Goal: Task Accomplishment & Management: Complete application form

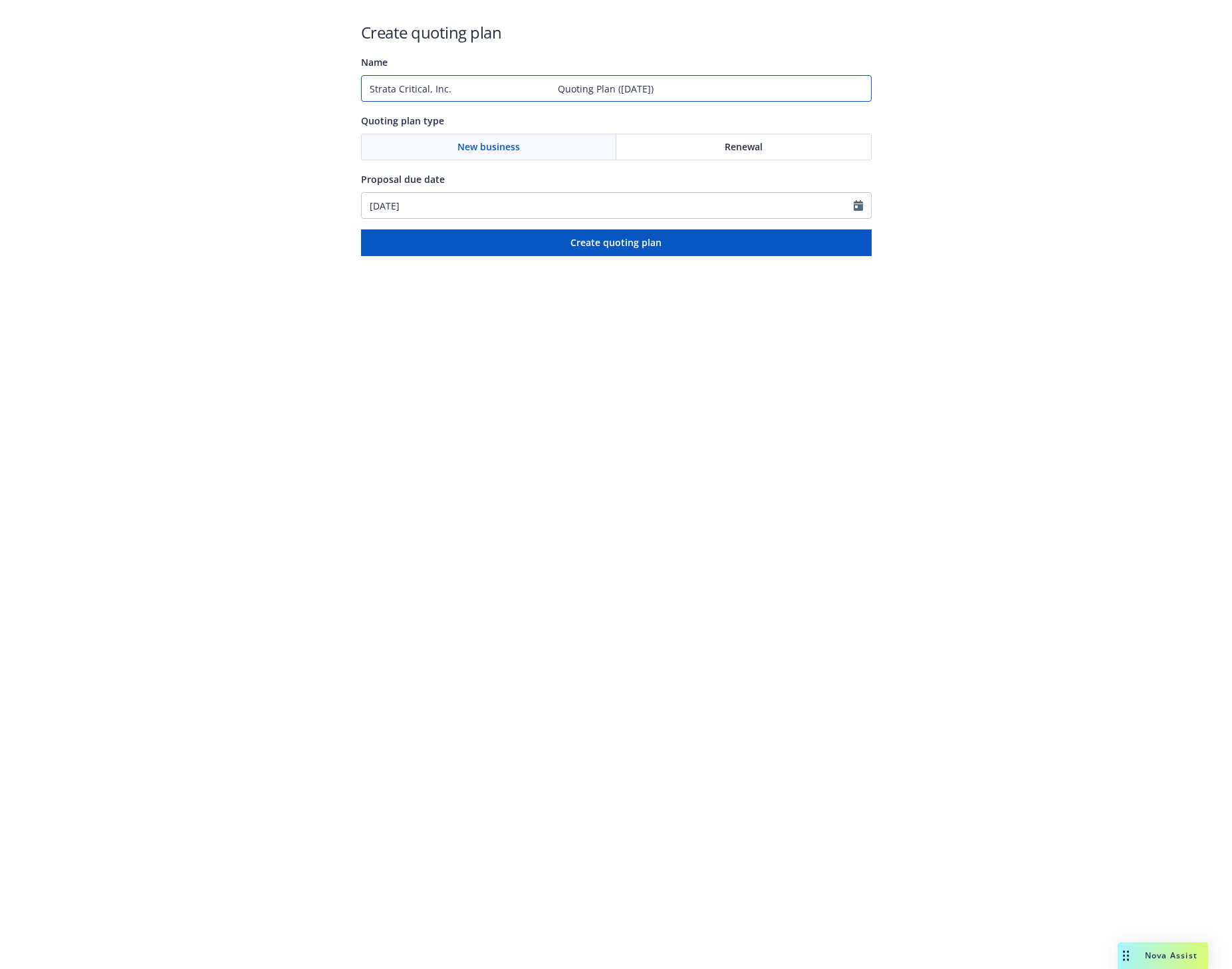
drag, startPoint x: 671, startPoint y: 89, endPoint x: 176, endPoint y: 89, distance: 495.0
click at [176, 89] on div "Create quoting plan Name Strata Critical, Inc. Quoting Plan ([DATE]) Quoting pl…" at bounding box center [616, 128] width 1232 height 256
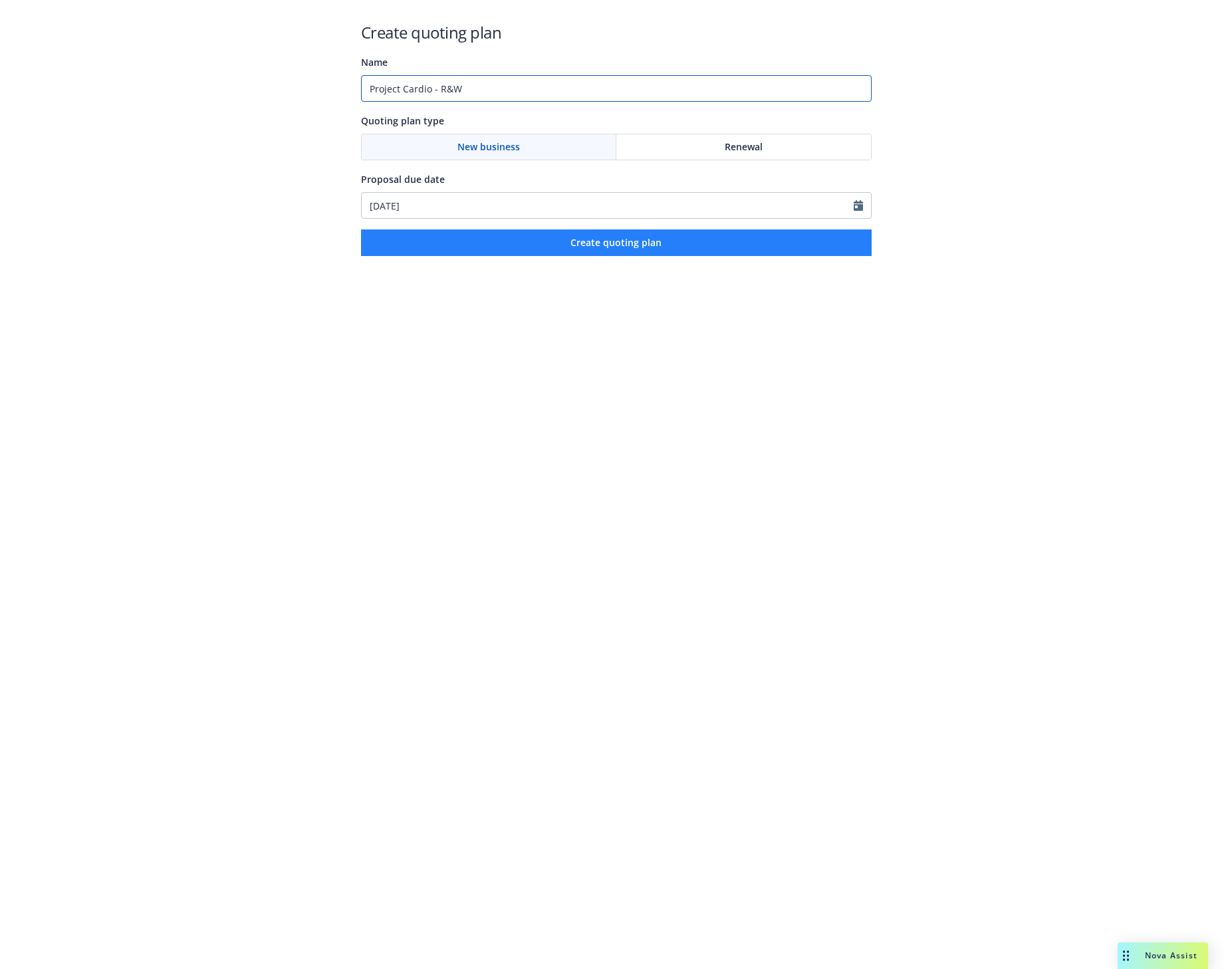
type input "Project Cardio - R&W"
click at [610, 244] on span "Create quoting plan" at bounding box center [616, 242] width 91 height 13
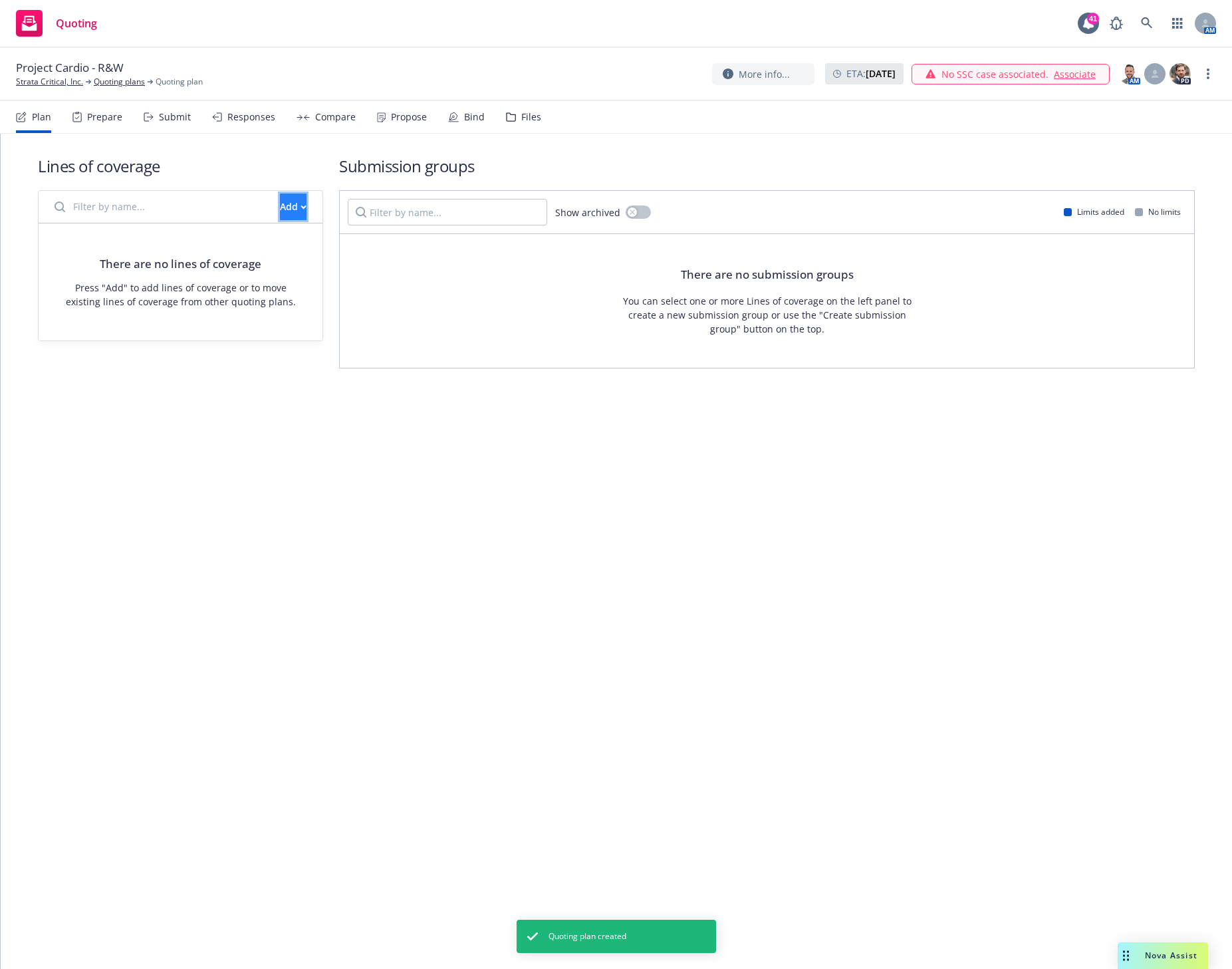
click at [282, 210] on div "Add" at bounding box center [293, 207] width 27 height 25
click at [271, 242] on span "Create new business lines of coverage" at bounding box center [338, 241] width 203 height 13
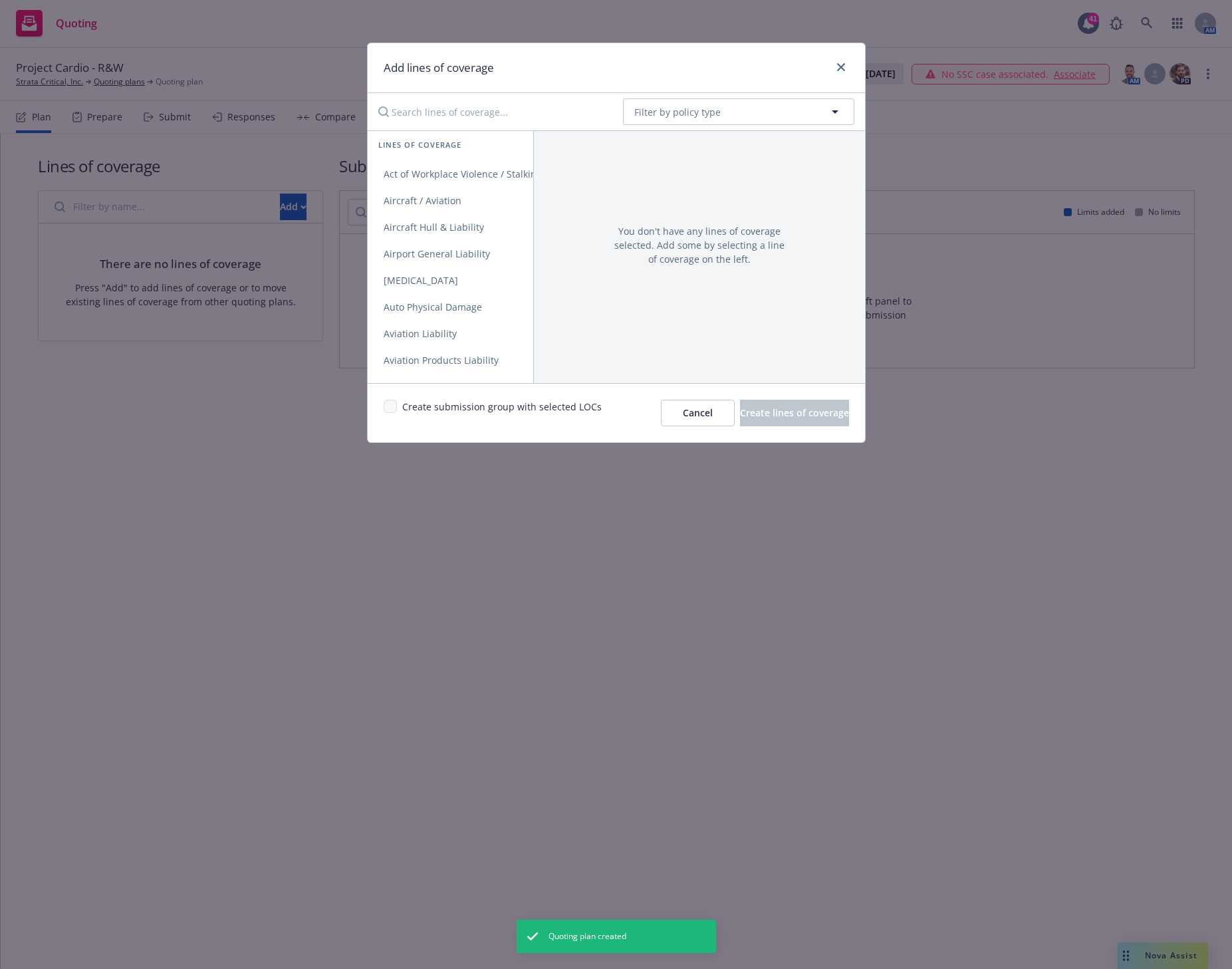
click at [516, 118] on input "Search lines of coverage..." at bounding box center [491, 111] width 242 height 27
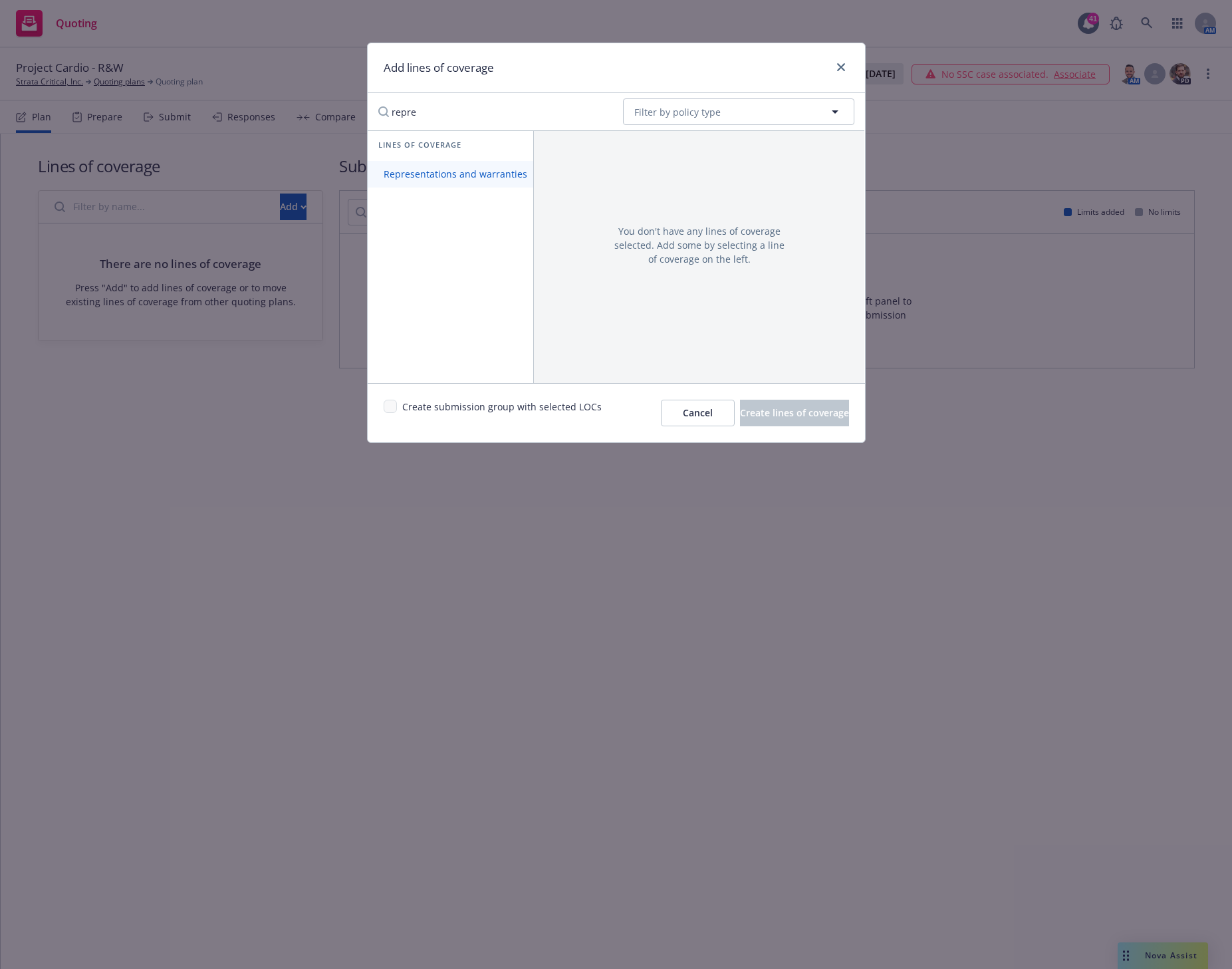
type input "repre"
click at [477, 172] on span "Representations and warranties" at bounding box center [456, 174] width 176 height 13
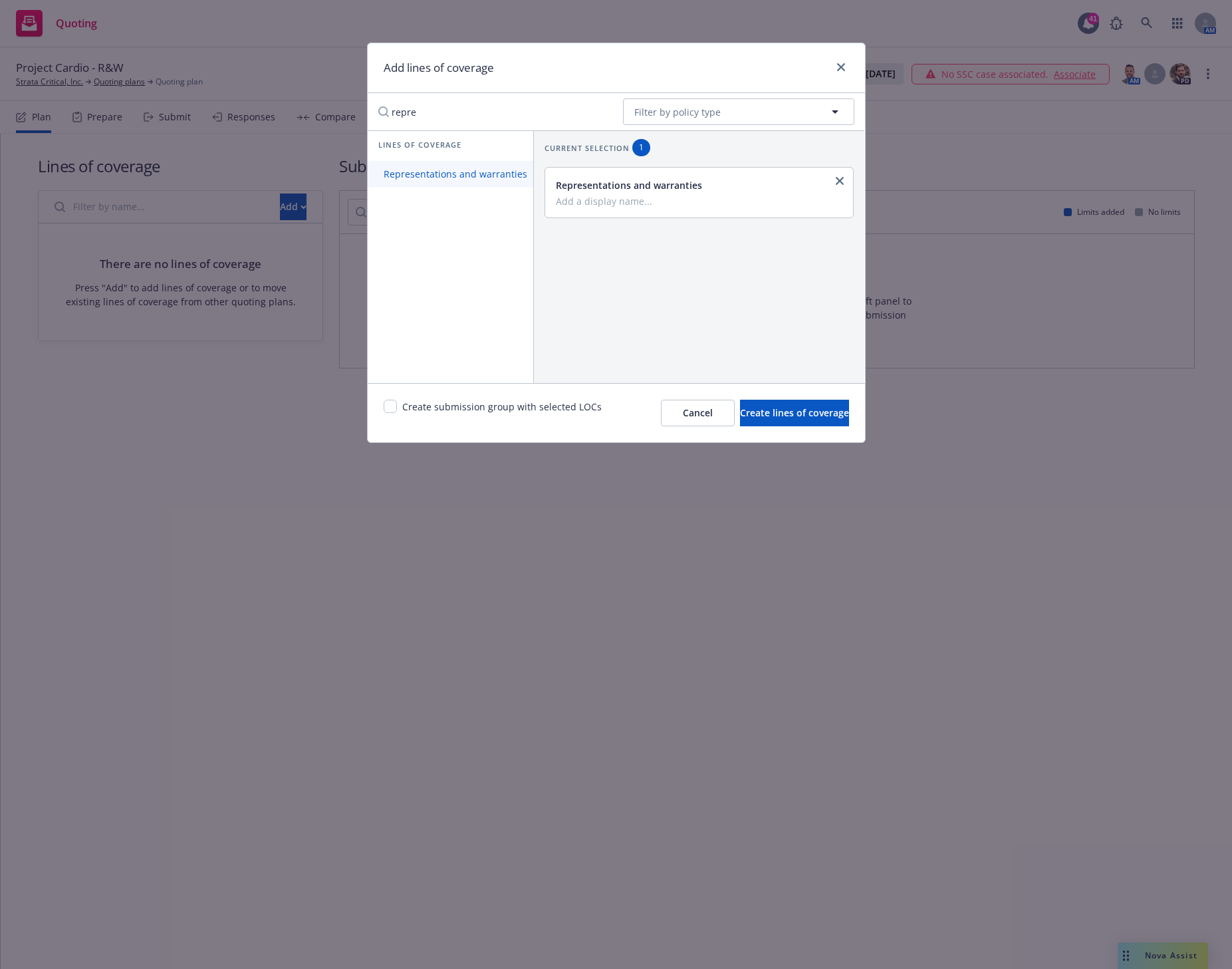
click at [418, 169] on span "Representations and warranties" at bounding box center [456, 174] width 176 height 13
click at [835, 235] on icon "close" at bounding box center [839, 235] width 8 height 8
click at [395, 405] on input "checkbox" at bounding box center [390, 406] width 13 height 13
checkbox input "true"
click at [801, 410] on span "Create lines of coverage" at bounding box center [794, 413] width 109 height 13
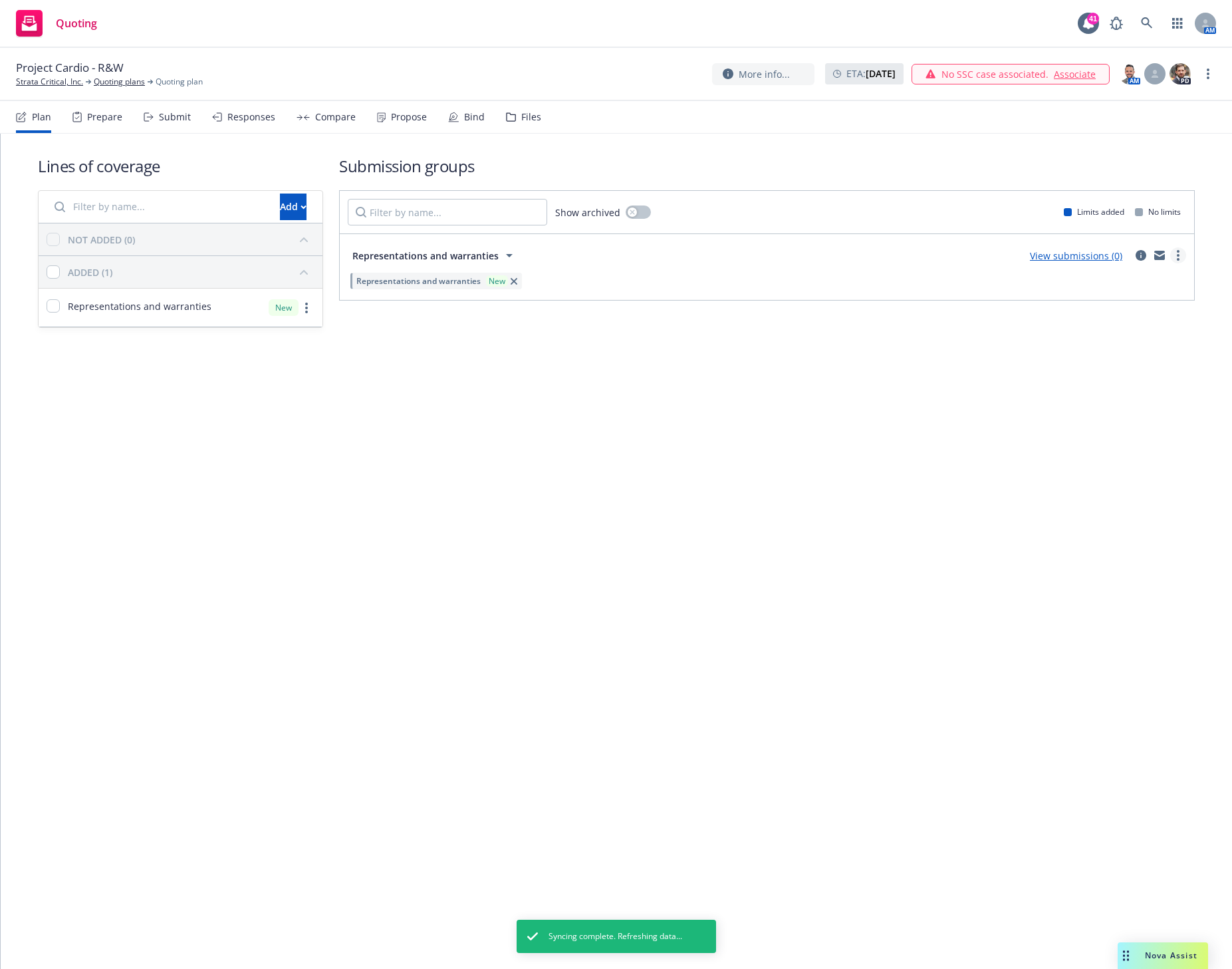
click at [1176, 252] on icon "more" at bounding box center [1177, 256] width 2 height 11
click at [1118, 419] on span "Create policy (fast track)" at bounding box center [1114, 421] width 139 height 13
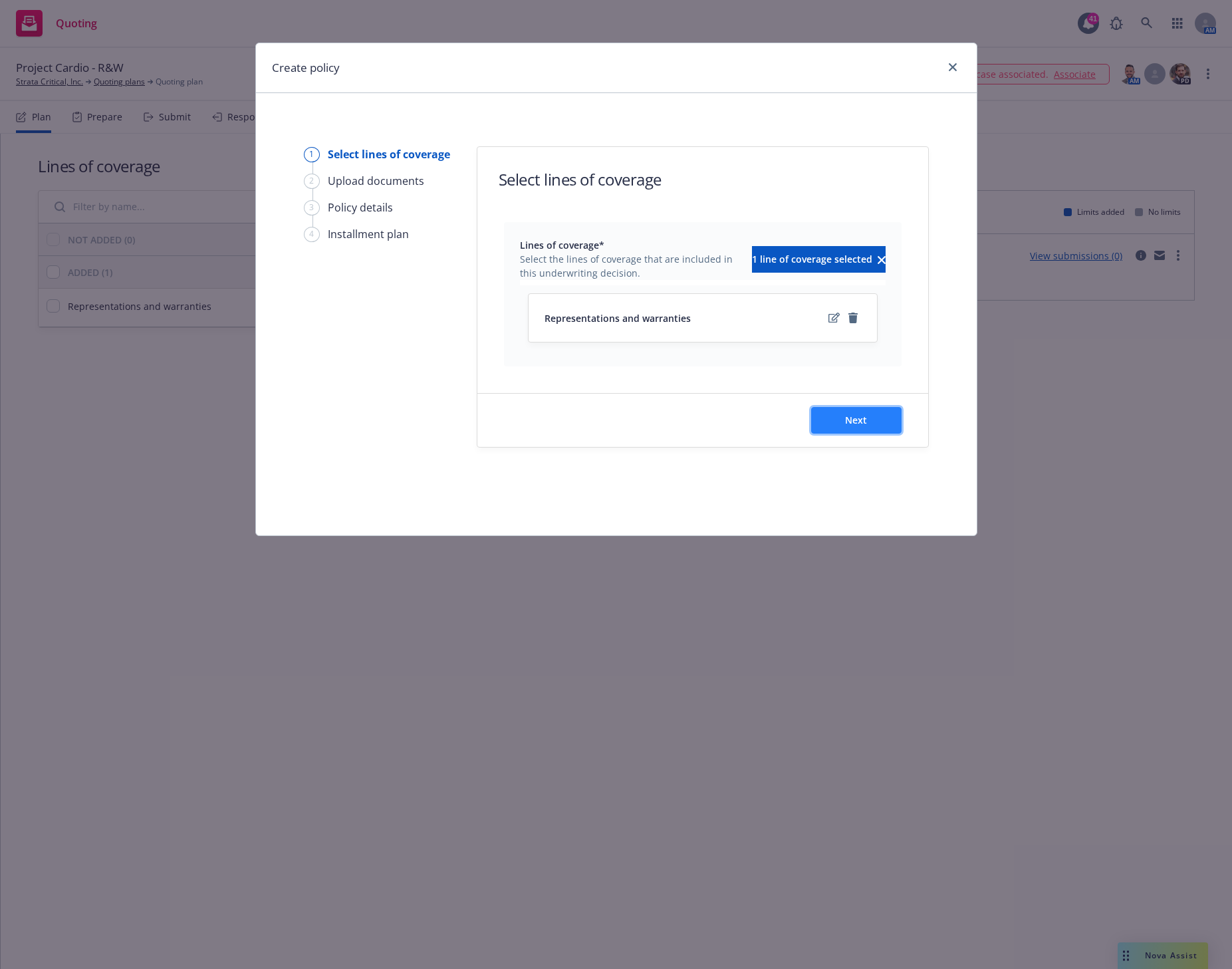
click at [865, 421] on span "Next" at bounding box center [856, 420] width 22 height 13
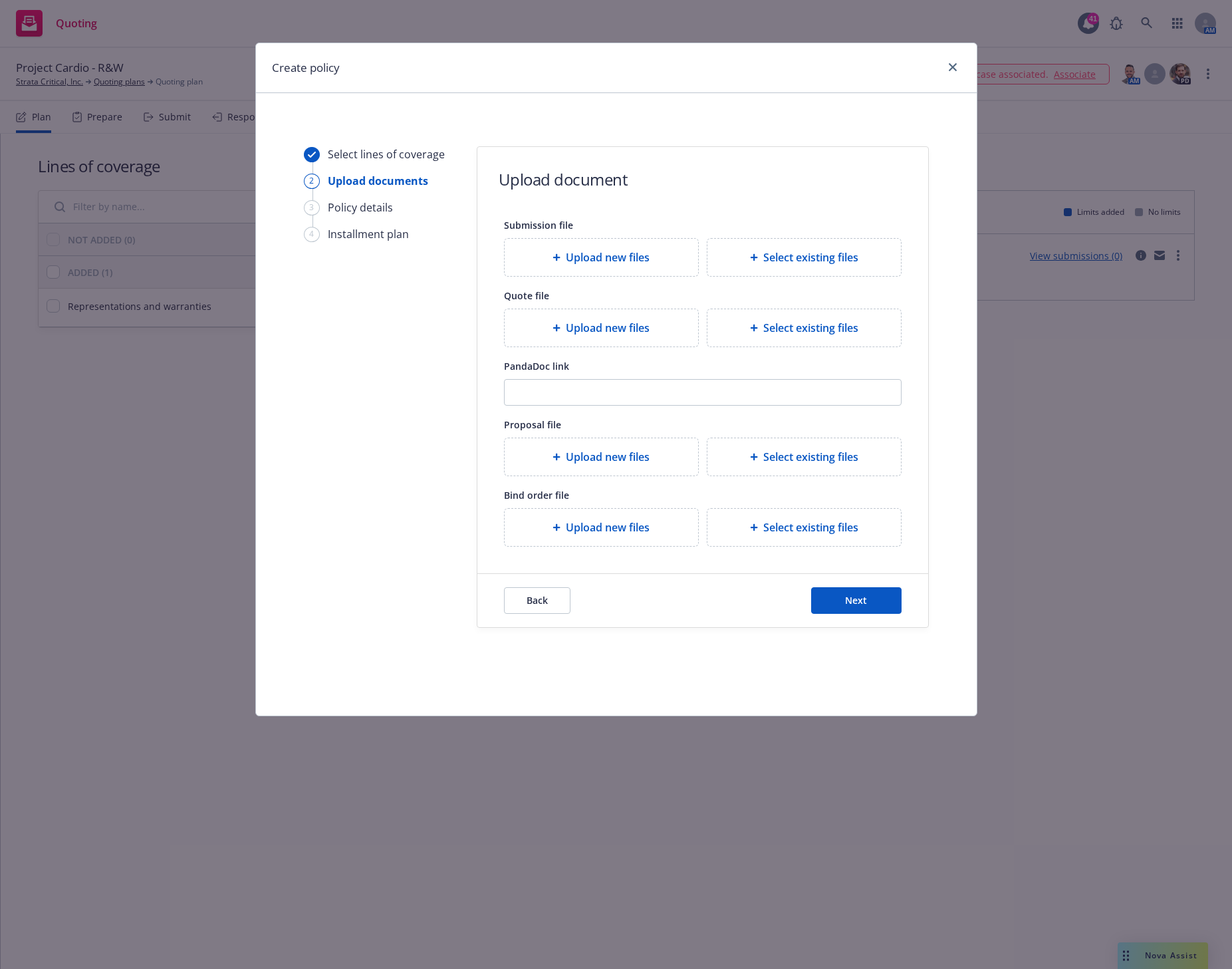
click at [411, 425] on div "Select lines of coverage 2 Upload documents 3 Policy details 4 Installment plan" at bounding box center [376, 387] width 146 height 482
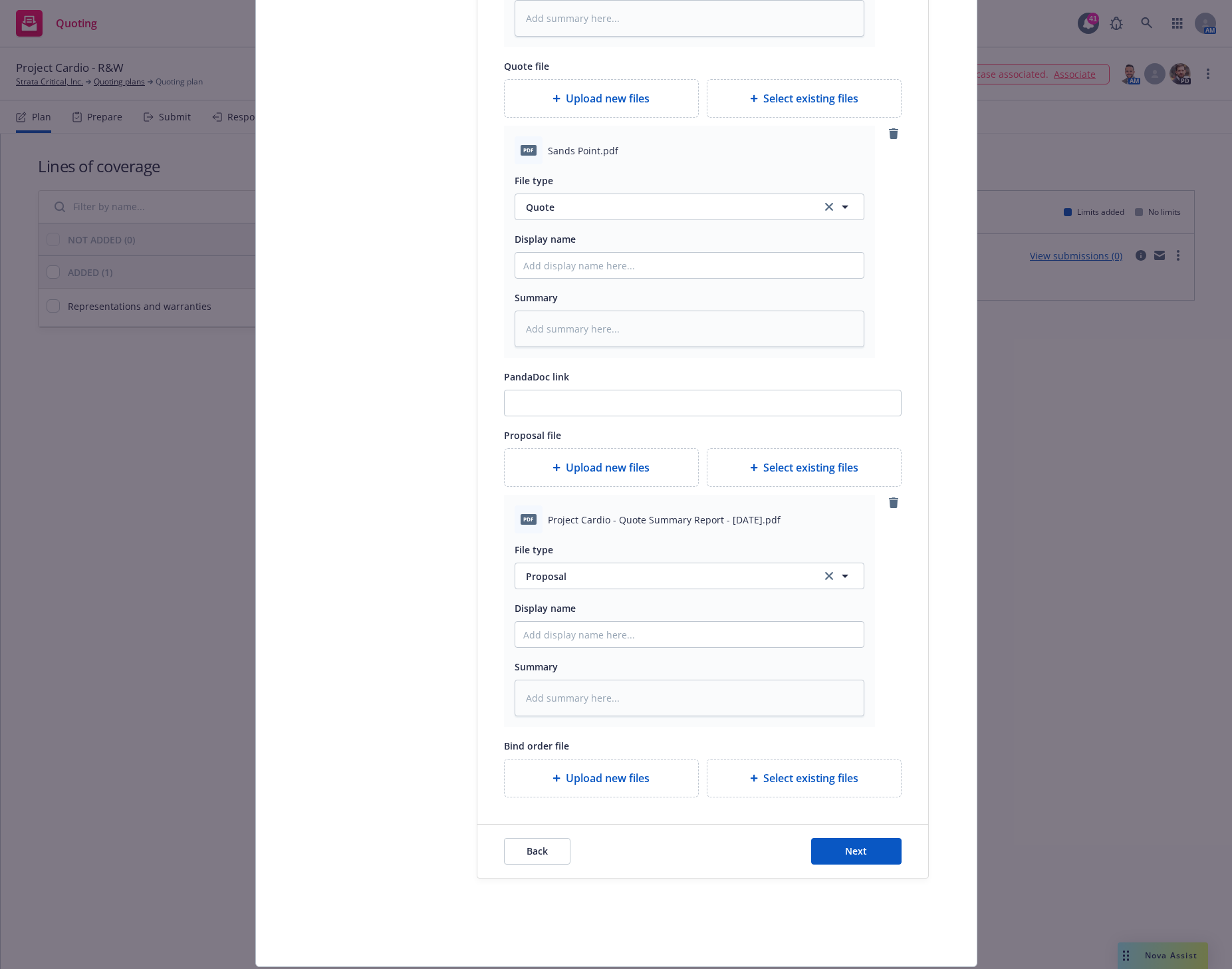
scroll to position [510, 0]
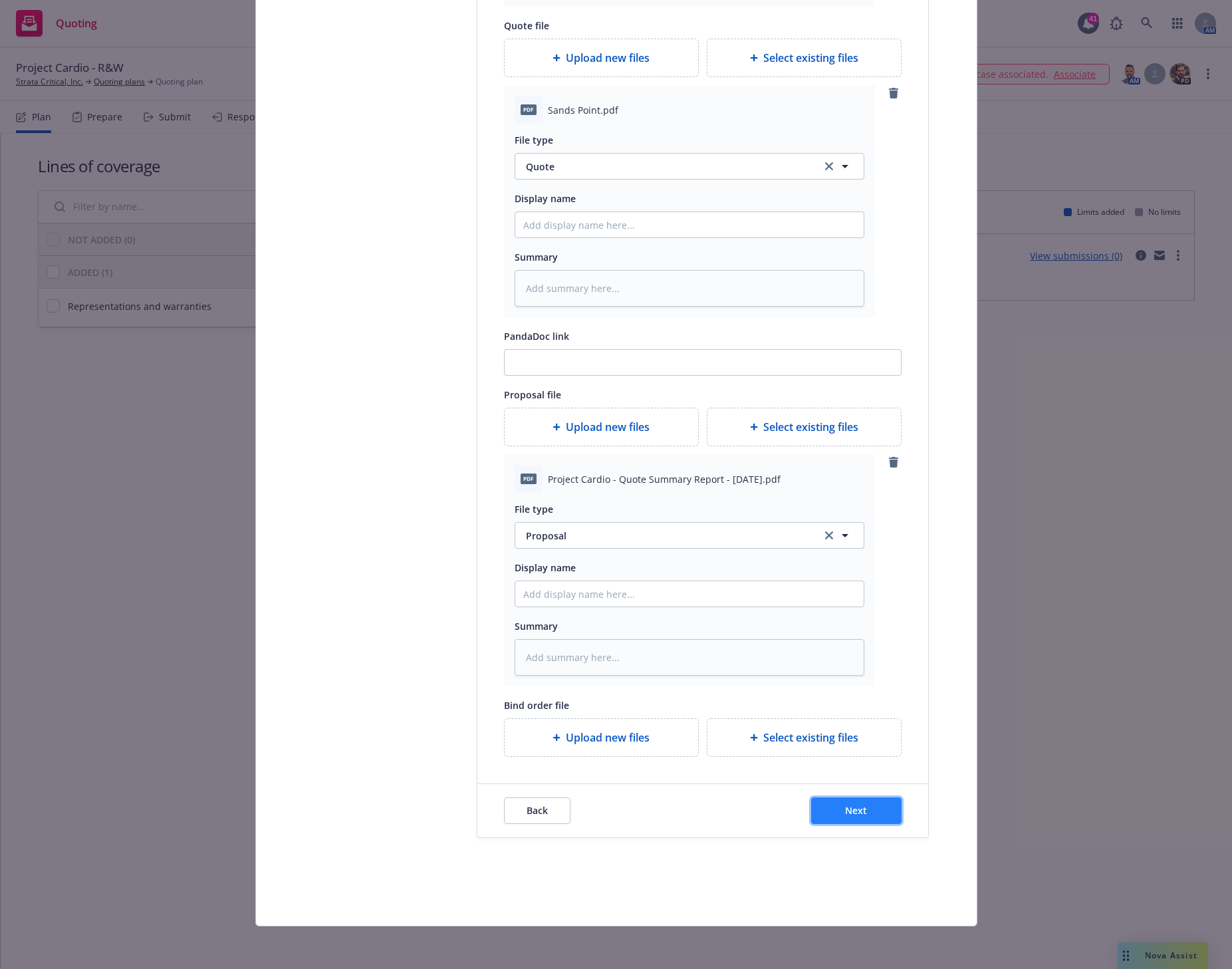
click at [859, 807] on span "Next" at bounding box center [856, 811] width 22 height 13
type textarea "x"
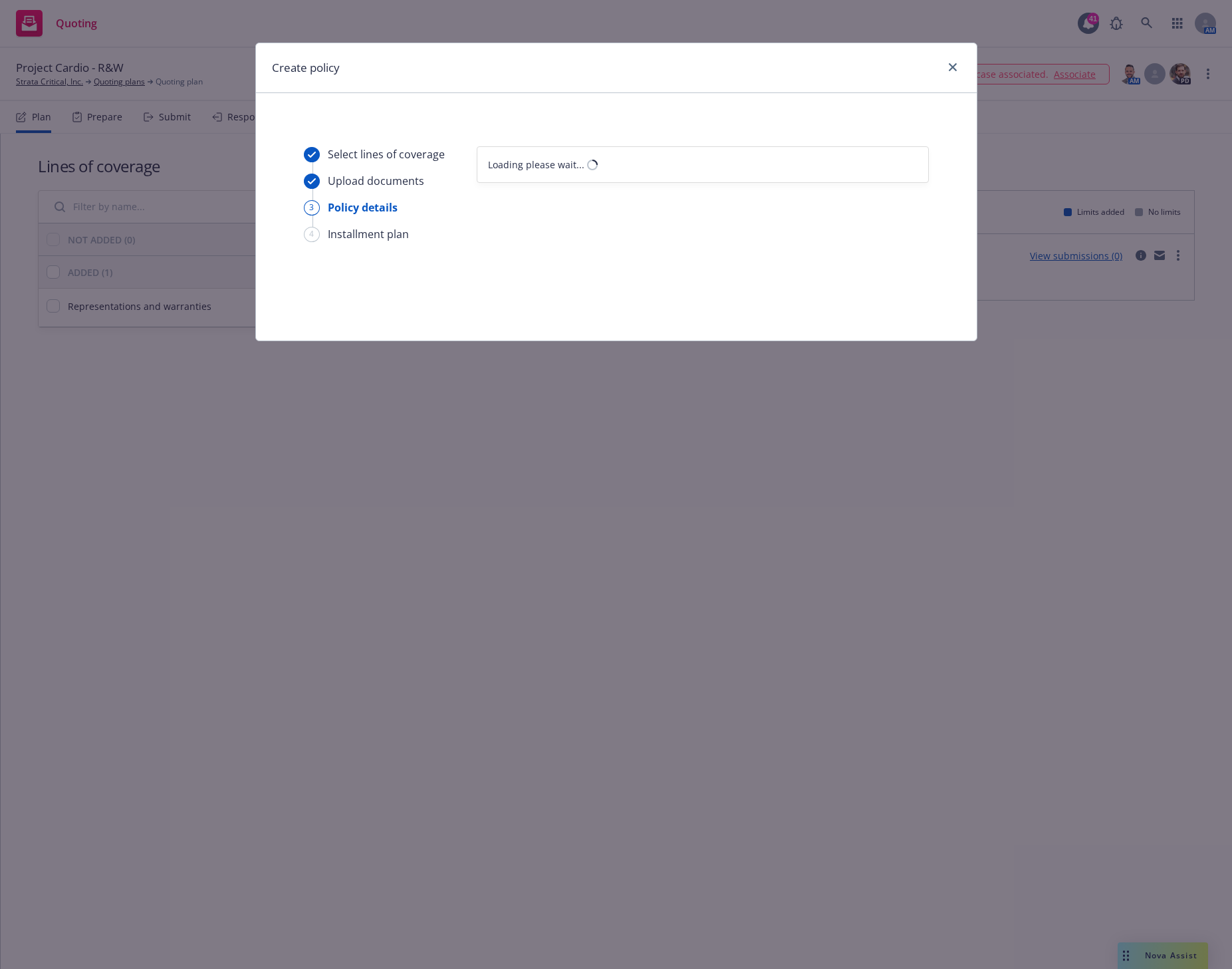
scroll to position [0, 0]
select select "12"
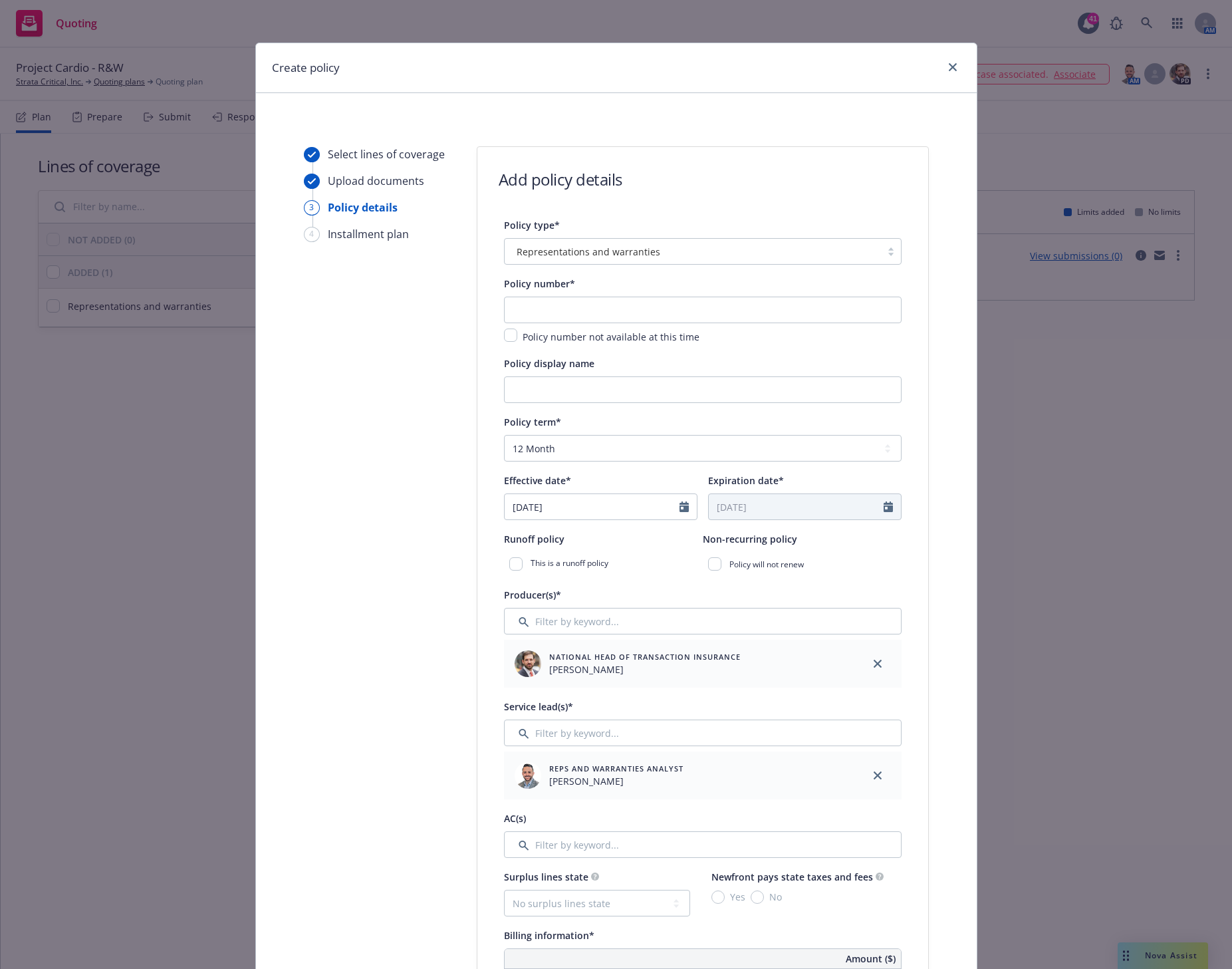
click at [538, 304] on input "text" at bounding box center [702, 310] width 398 height 27
click at [523, 308] on input "text" at bounding box center [702, 310] width 398 height 27
drag, startPoint x: 434, startPoint y: 322, endPoint x: 450, endPoint y: 321, distance: 16.0
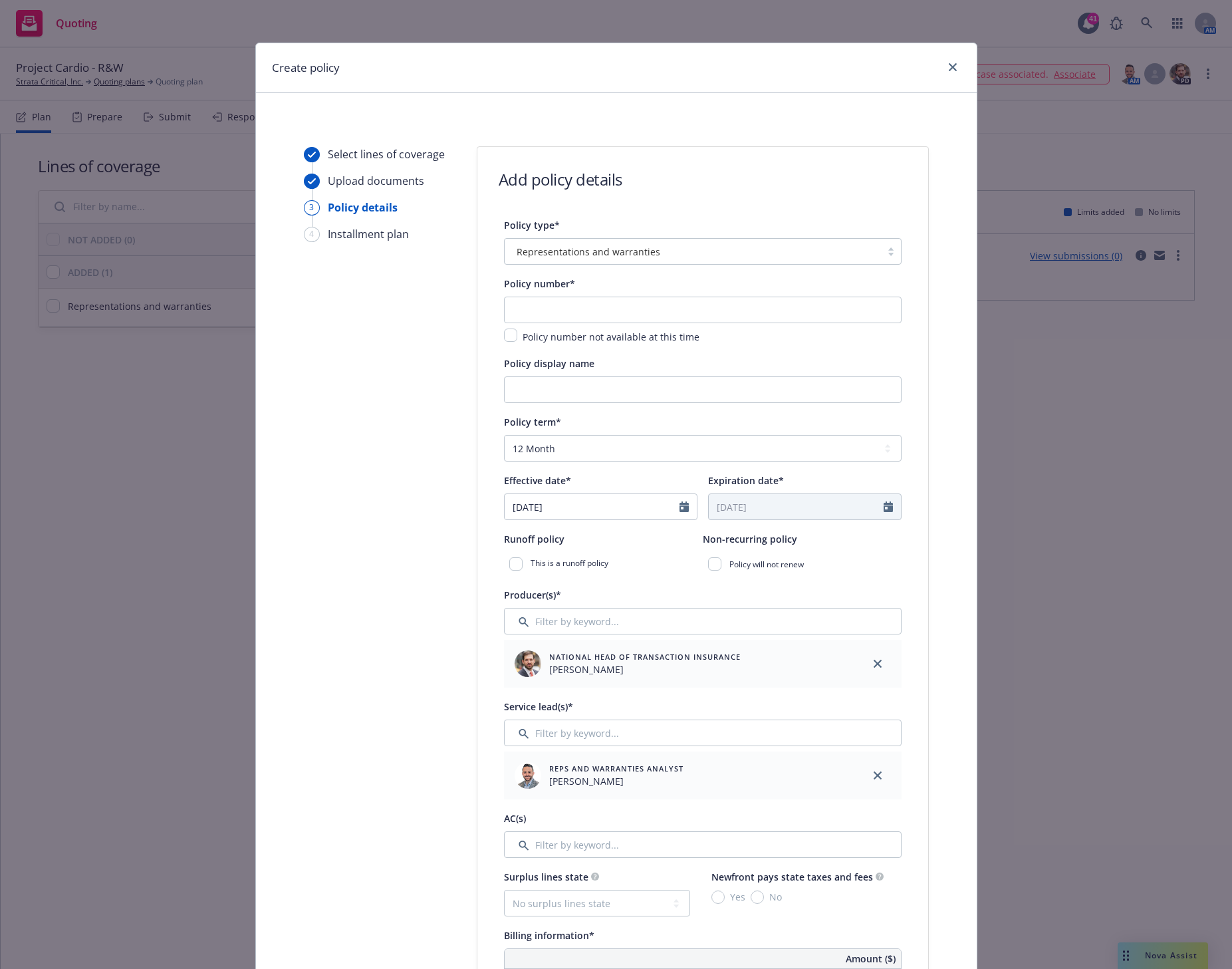
click at [532, 305] on input "text" at bounding box center [702, 310] width 398 height 27
click at [513, 309] on input "text" at bounding box center [702, 310] width 398 height 27
drag, startPoint x: 446, startPoint y: 322, endPoint x: 515, endPoint y: 308, distance: 70.4
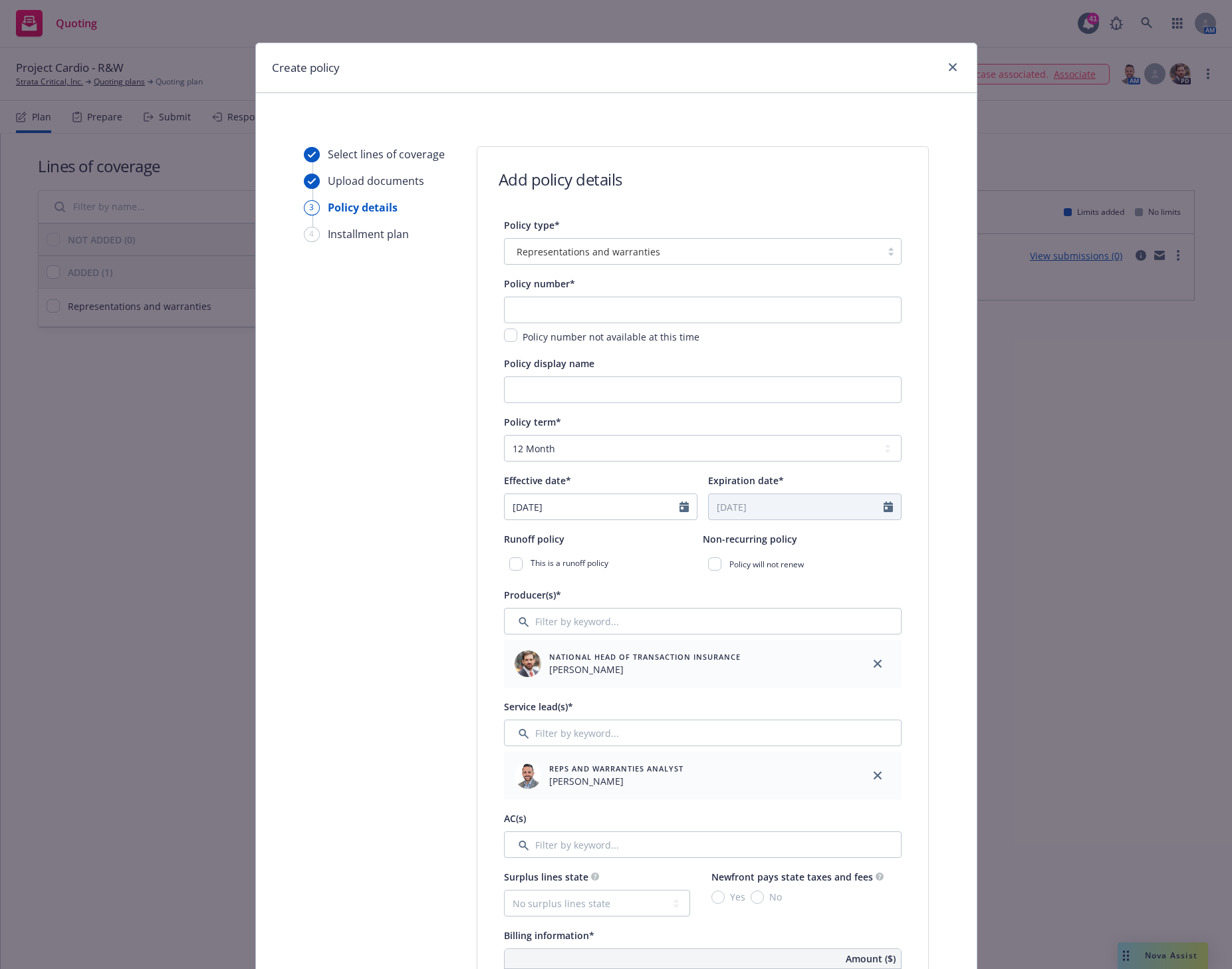
click at [525, 306] on input "text" at bounding box center [702, 310] width 398 height 27
click at [519, 301] on input "text" at bounding box center [702, 310] width 398 height 27
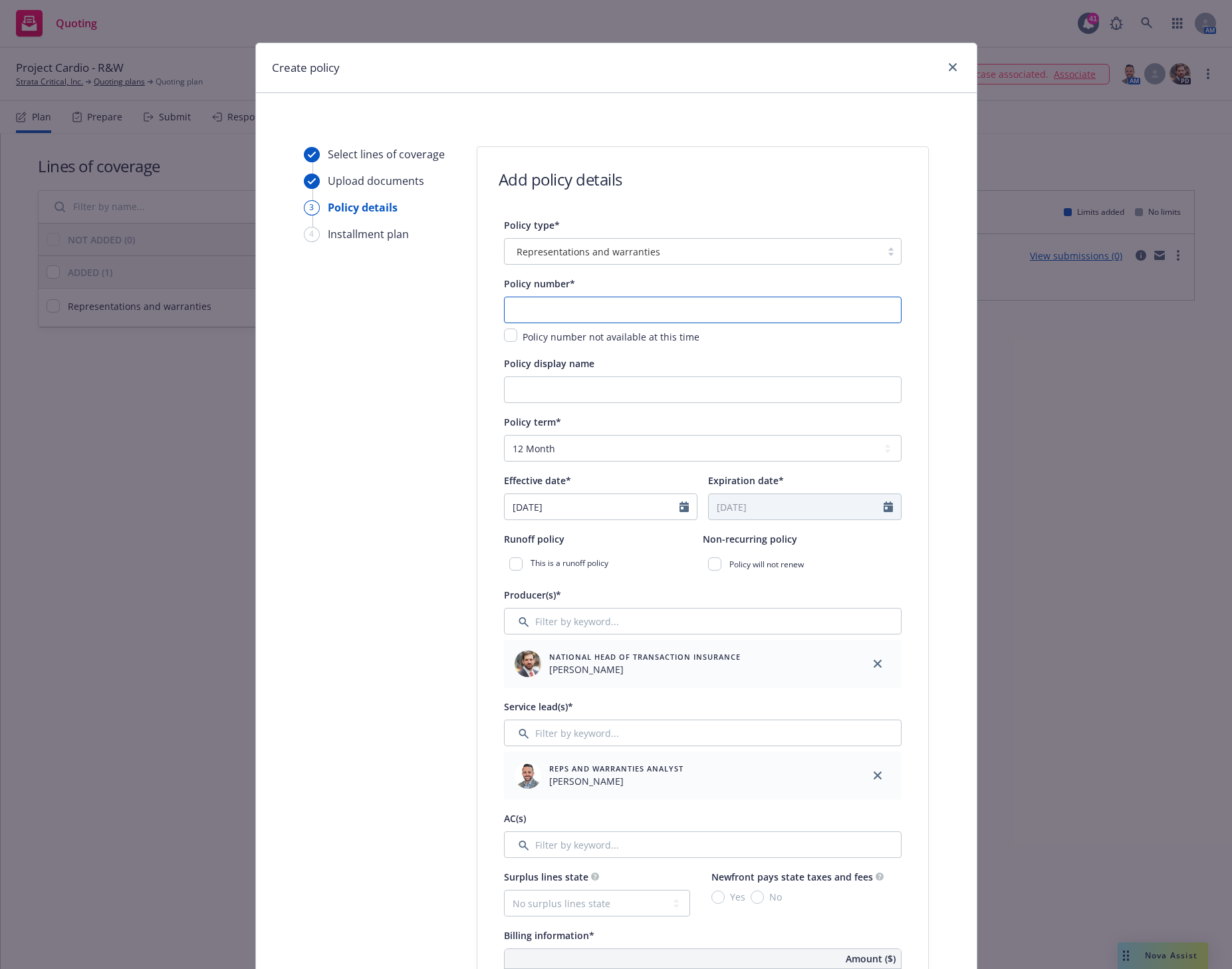
click at [511, 306] on input "text" at bounding box center [702, 310] width 398 height 27
drag, startPoint x: 400, startPoint y: 316, endPoint x: 475, endPoint y: 309, distance: 75.3
click at [512, 307] on input "text" at bounding box center [702, 310] width 398 height 27
click at [547, 309] on input "text" at bounding box center [702, 310] width 398 height 27
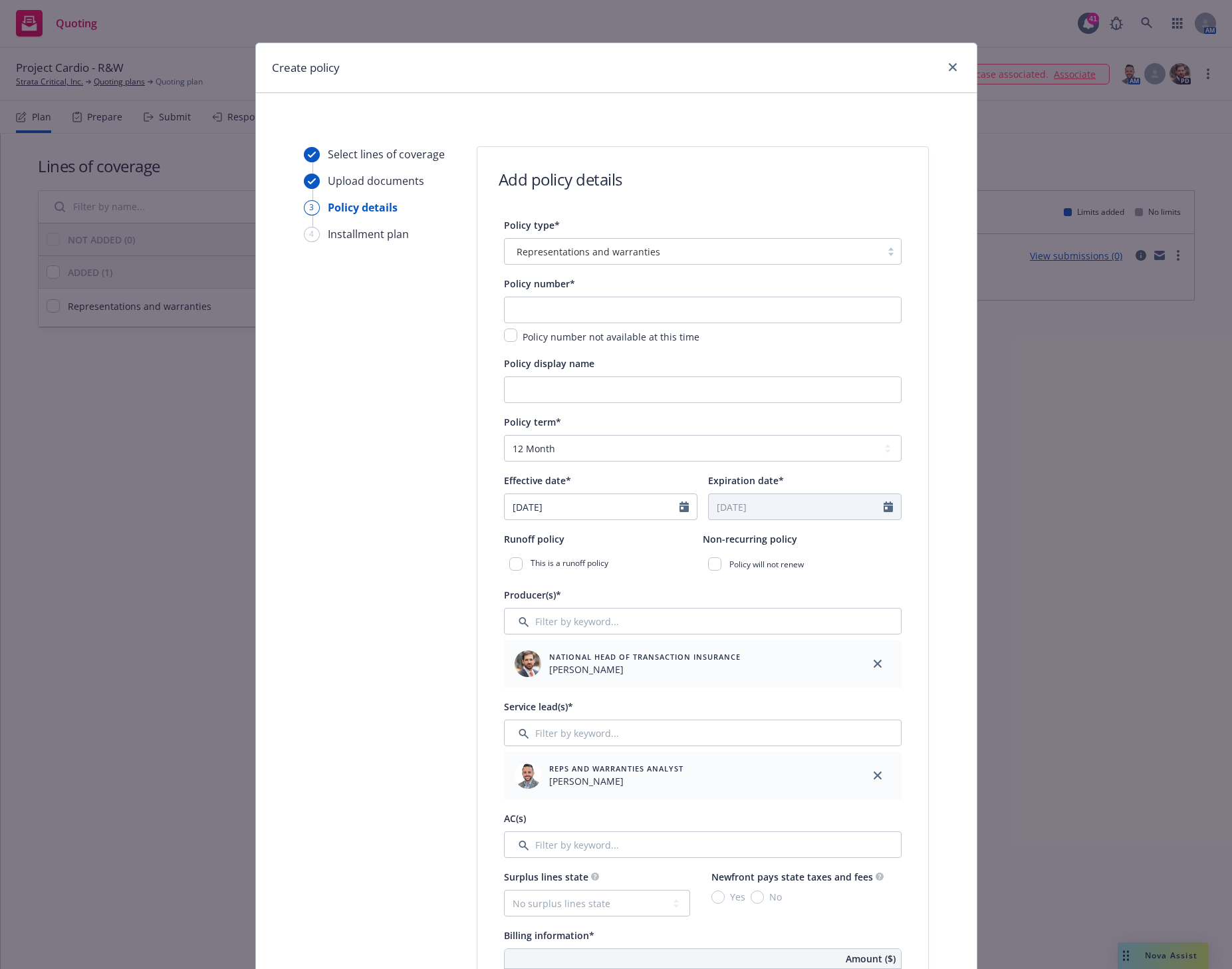
click at [514, 304] on input "text" at bounding box center [702, 310] width 398 height 27
drag, startPoint x: 391, startPoint y: 364, endPoint x: 495, endPoint y: 321, distance: 112.5
click at [517, 315] on input "text" at bounding box center [702, 310] width 398 height 27
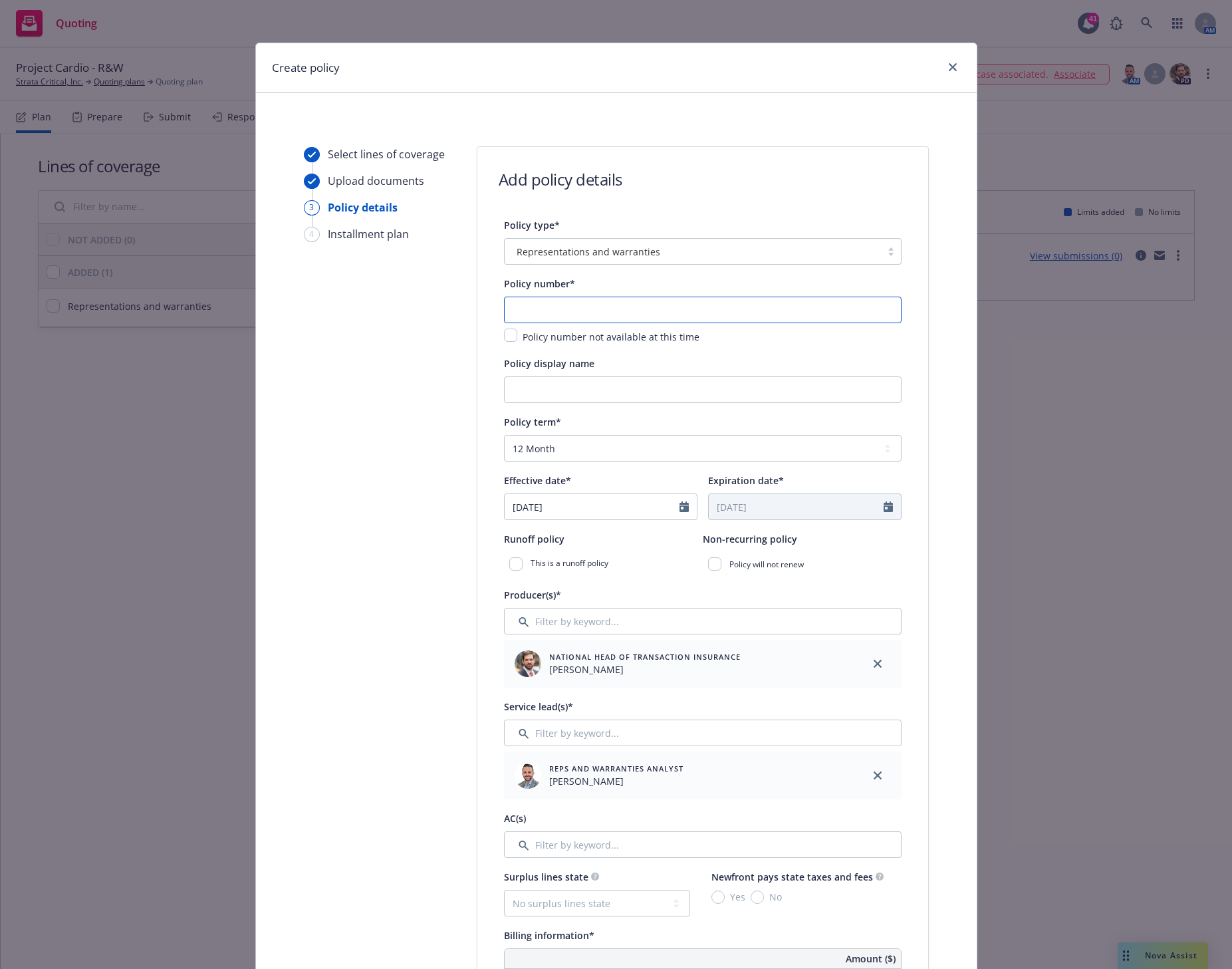
click at [527, 308] on input "text" at bounding box center [702, 310] width 398 height 27
click at [605, 307] on input "text" at bounding box center [702, 310] width 398 height 27
click at [547, 304] on input "text" at bounding box center [702, 310] width 398 height 27
paste input "TL00423"
type input "TL00423"
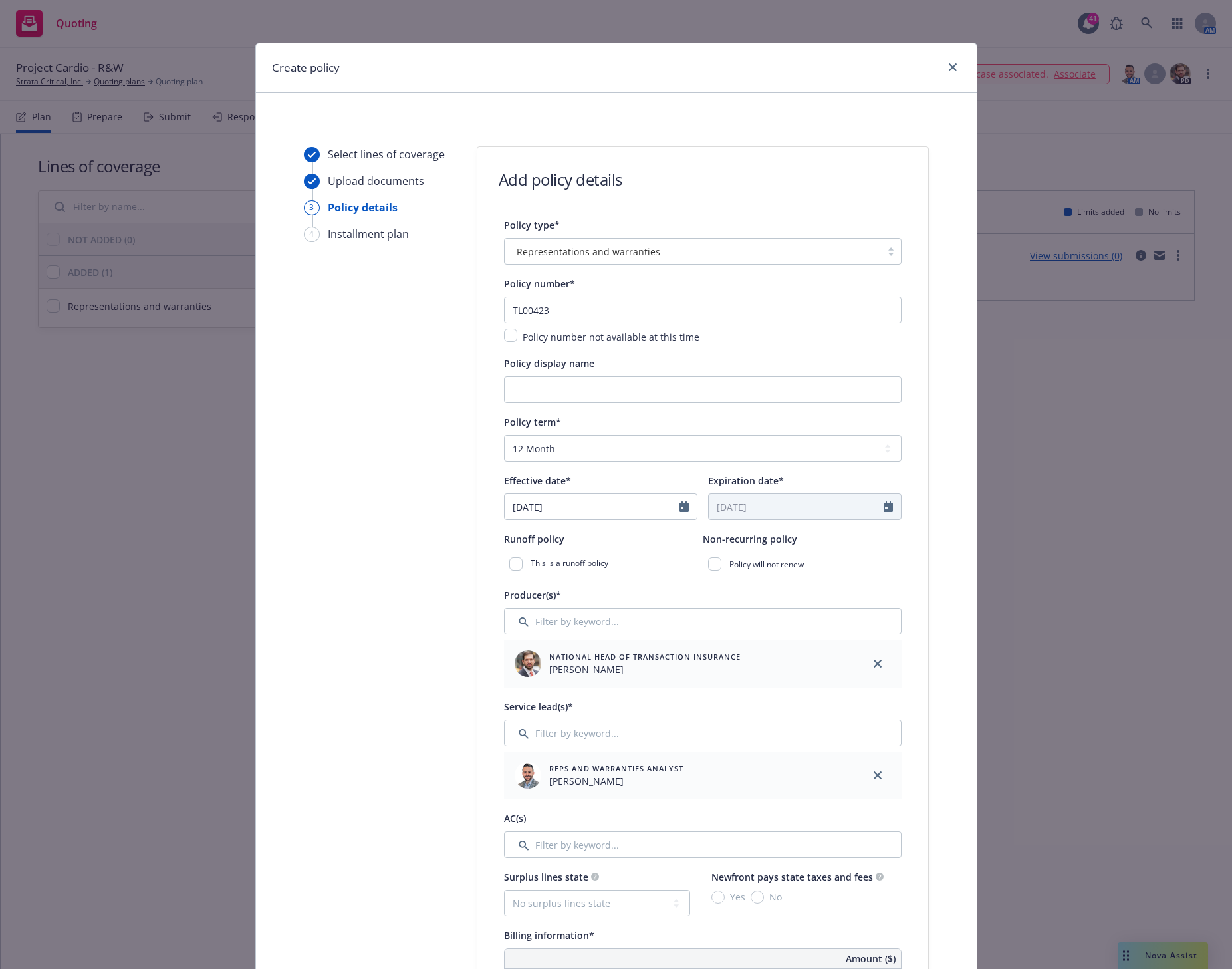
click at [528, 388] on input "Policy display name" at bounding box center [702, 390] width 398 height 27
click at [154, 454] on div "Create policy Select lines of coverage Upload documents 3 Policy details 4 Inst…" at bounding box center [616, 484] width 1232 height 969
click at [664, 391] on input "Project Cardio - Strata Critical, Inc." at bounding box center [702, 390] width 398 height 27
click at [71, 526] on div "Create policy Select lines of coverage Upload documents 3 Policy details 4 Inst…" at bounding box center [616, 484] width 1232 height 969
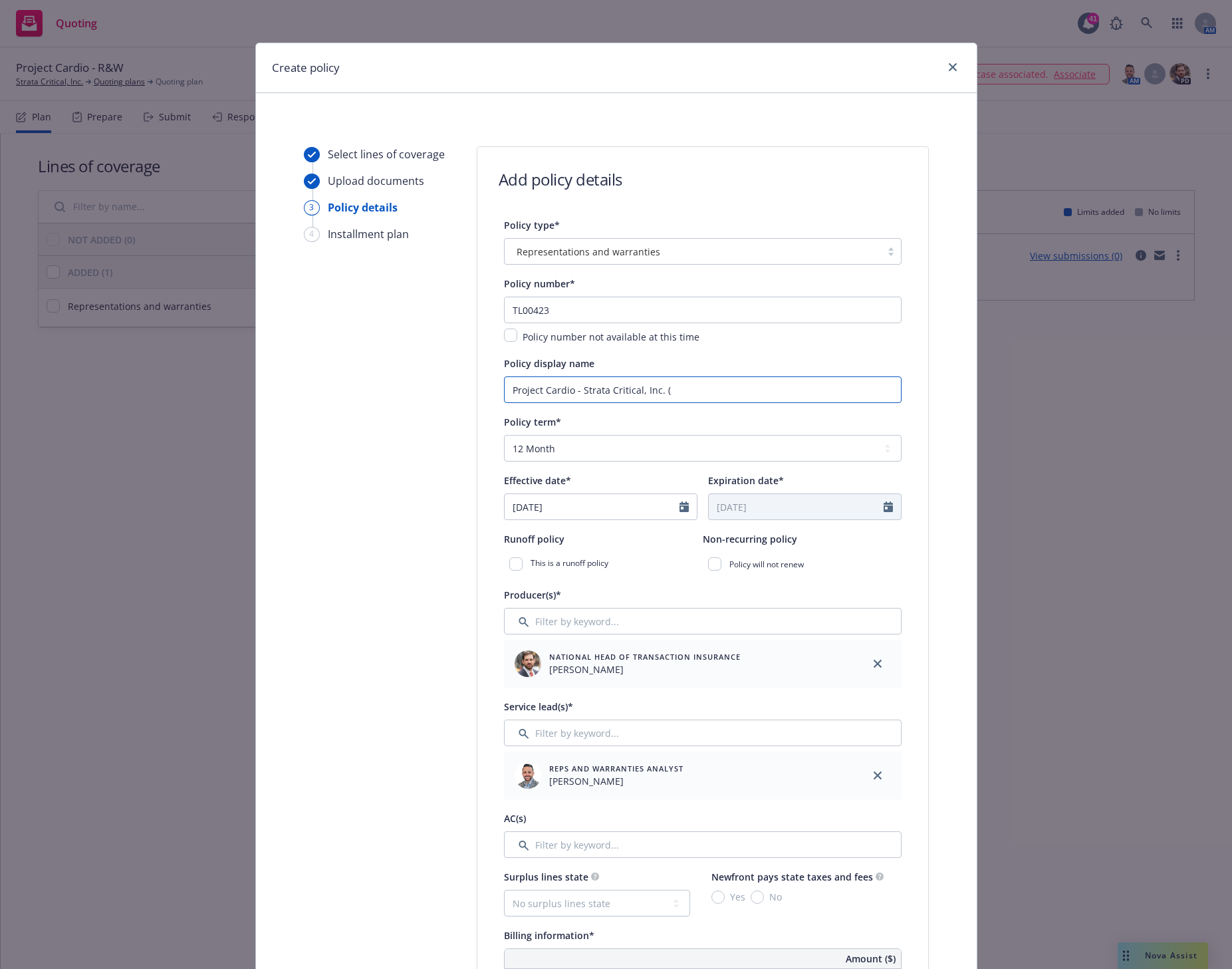
click at [671, 390] on input "Project Cardio - Strata Critical, Inc. (" at bounding box center [702, 390] width 398 height 27
click at [665, 399] on input "Project Cardio - Strata Critical, Inc. (" at bounding box center [702, 390] width 398 height 27
type input "Project Cardio - Strata Critical, Inc. (Keystone) - [GEOGRAPHIC_DATA] ([DATE])"
click at [682, 505] on div at bounding box center [688, 507] width 17 height 25
click at [681, 508] on icon "Calendar" at bounding box center [684, 507] width 9 height 11
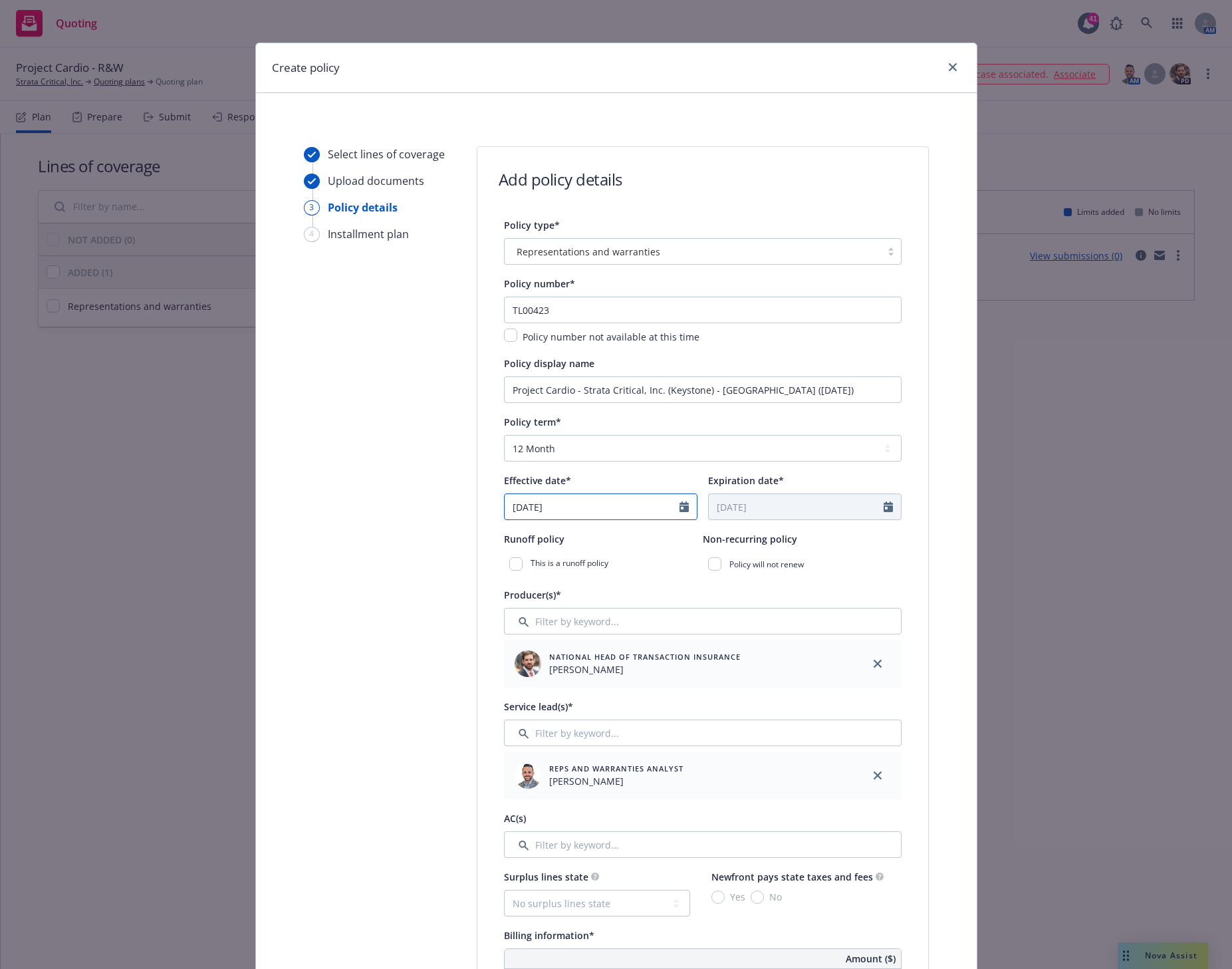
select select "9"
click at [559, 625] on span "16" at bounding box center [564, 625] width 18 height 16
type input "[DATE]"
click at [708, 568] on input "checkbox" at bounding box center [714, 563] width 13 height 13
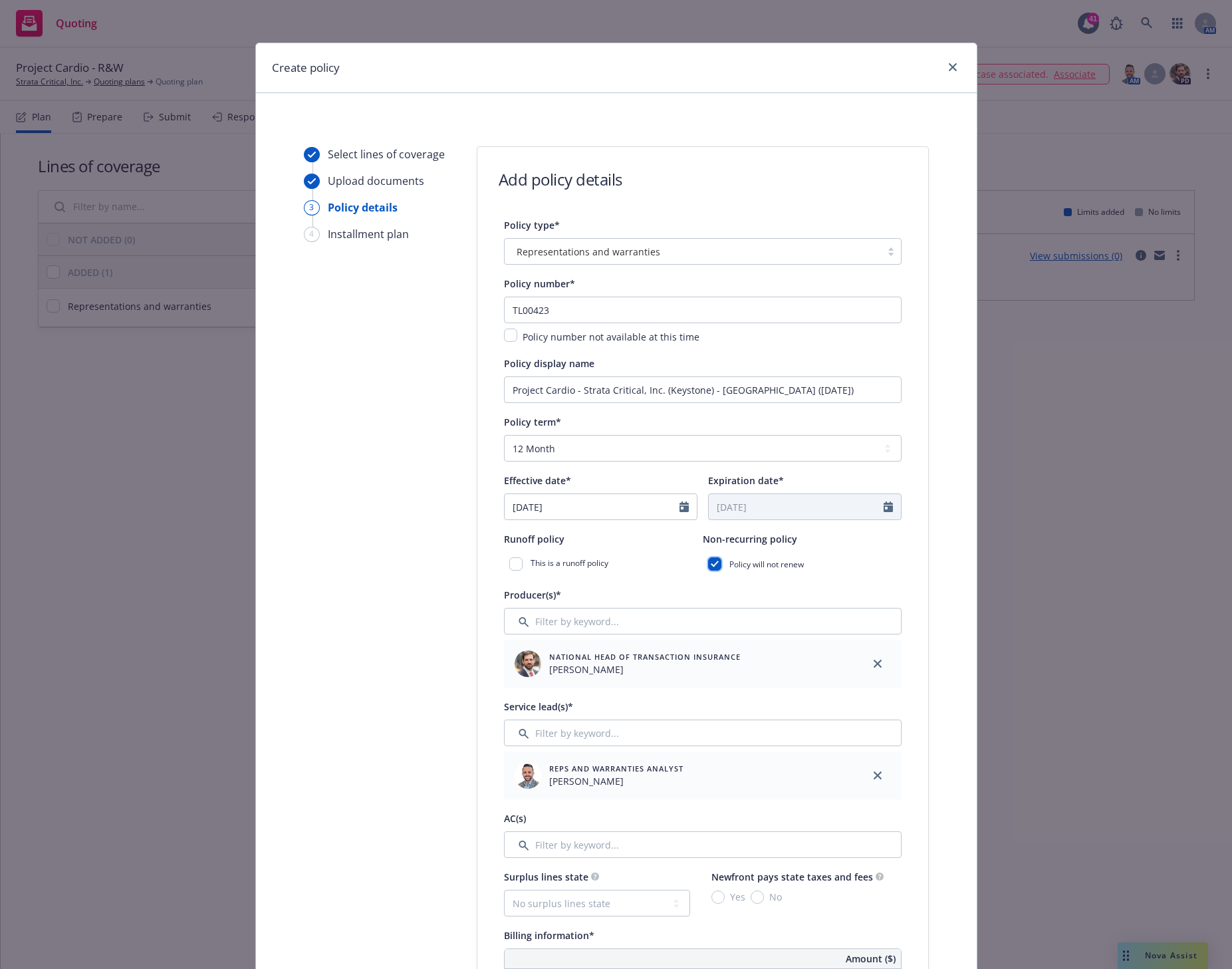
checkbox input "true"
click at [692, 445] on select "Select policy term 12 Month 6 Month 4 Month 3 Month 2 Month 1 Month 36 Month (3…" at bounding box center [702, 448] width 398 height 27
select select "other"
click at [503, 435] on select "Select policy term 12 Month 6 Month 4 Month 3 Month 2 Month 1 Month 36 Month (3…" at bounding box center [702, 448] width 398 height 27
click at [886, 501] on div at bounding box center [892, 507] width 17 height 25
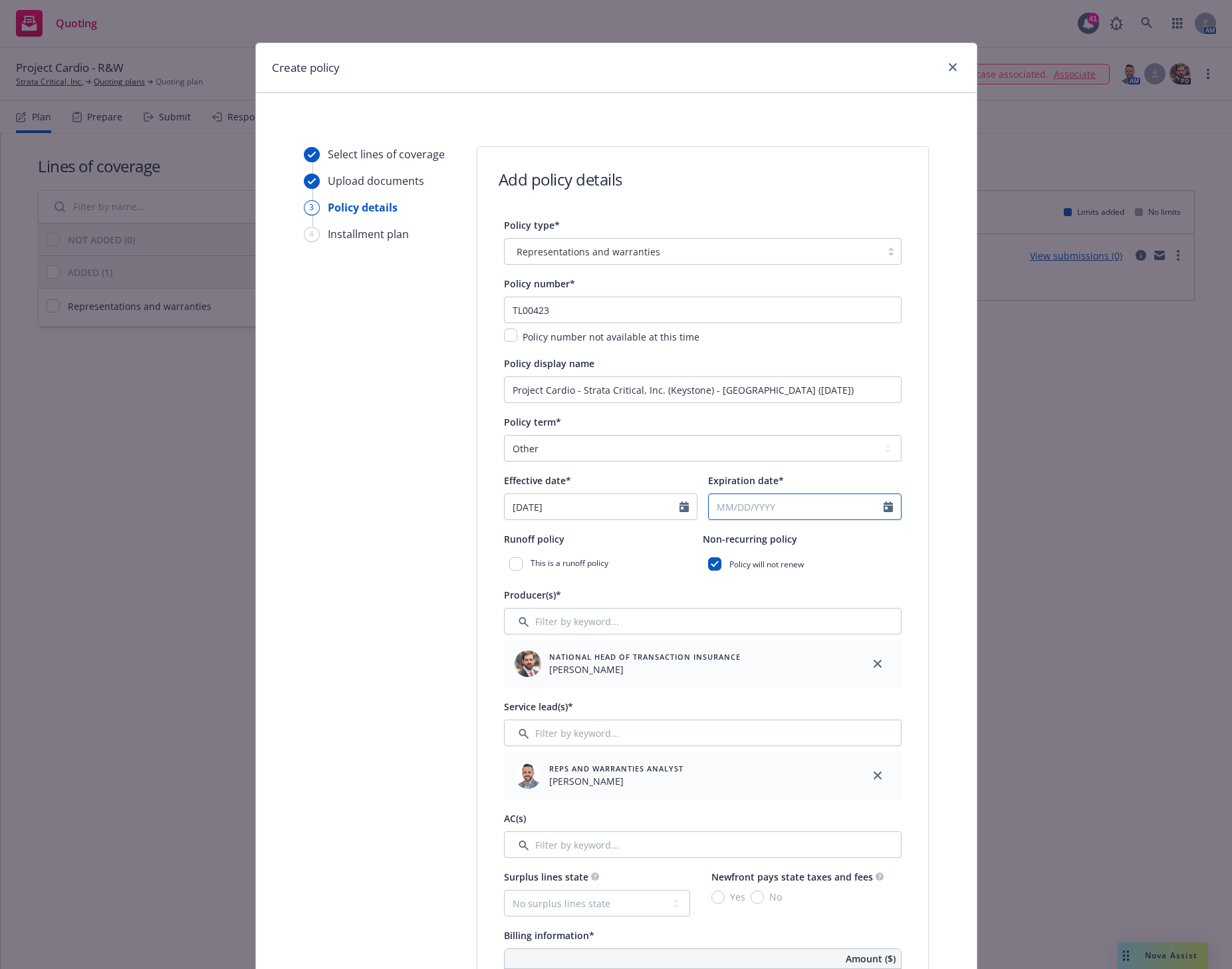
click at [883, 508] on icon "Calendar" at bounding box center [888, 507] width 9 height 11
select select "9"
click at [833, 535] on input "2026" at bounding box center [822, 539] width 43 height 14
click at [830, 534] on input "2027" at bounding box center [822, 539] width 43 height 14
click at [830, 534] on input "2028" at bounding box center [822, 539] width 43 height 14
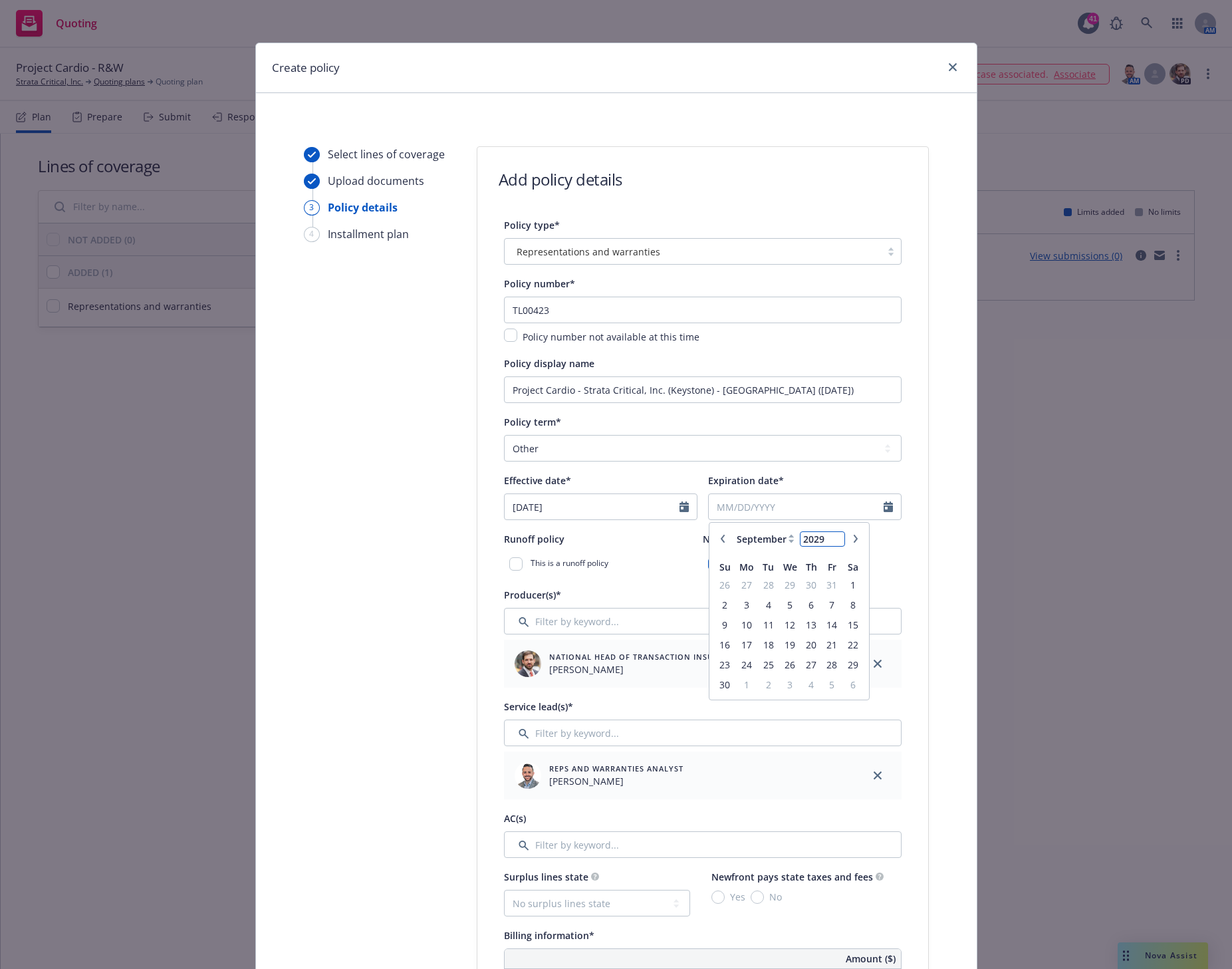
click at [830, 534] on input "2029" at bounding box center [822, 539] width 43 height 14
click at [830, 534] on input "2030" at bounding box center [822, 539] width 43 height 14
type input "2031"
click at [830, 534] on input "2031" at bounding box center [822, 539] width 43 height 14
click at [760, 624] on span "16" at bounding box center [768, 625] width 18 height 16
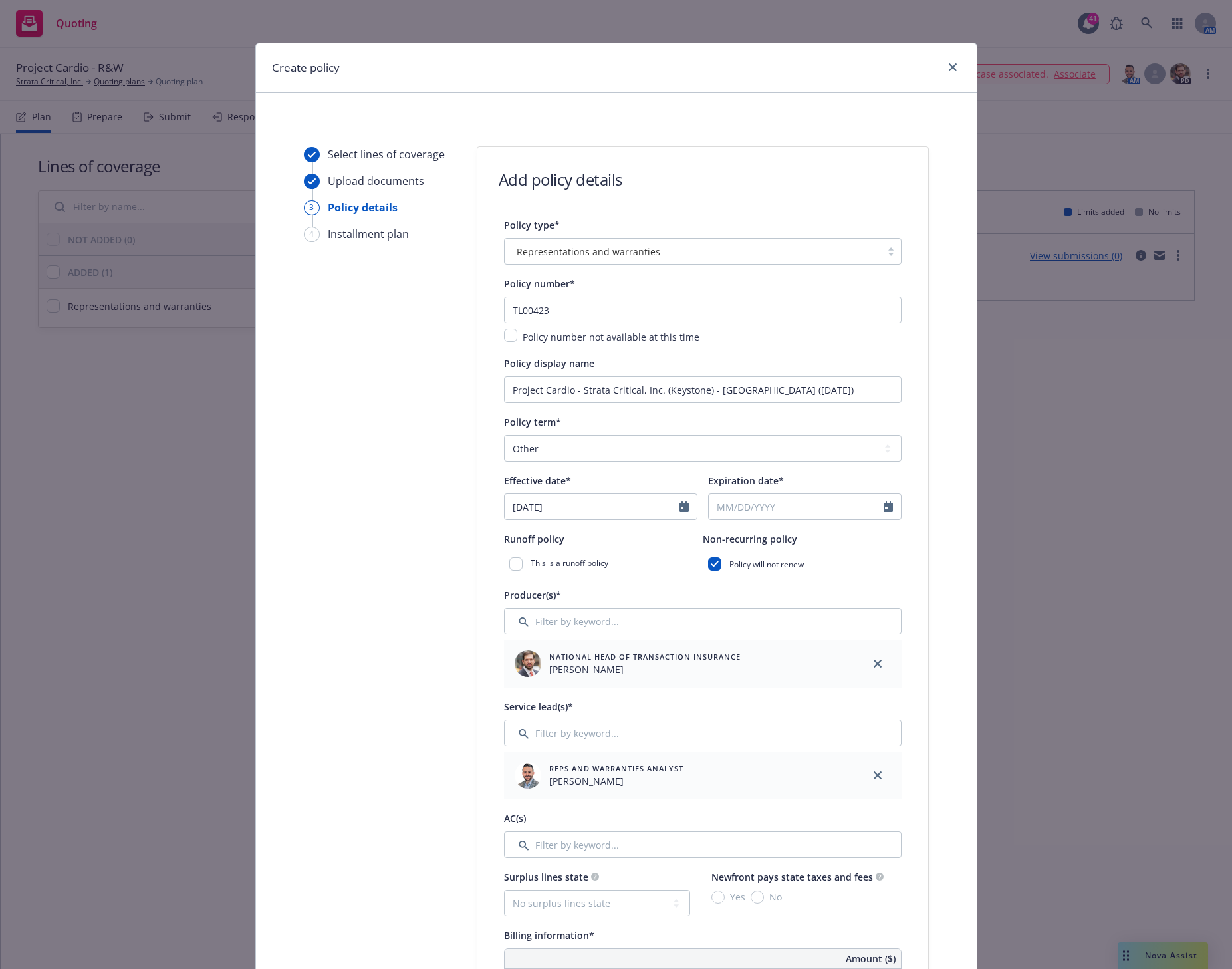
type input "[DATE]"
click at [548, 625] on input "Filter by keyword..." at bounding box center [702, 621] width 398 height 27
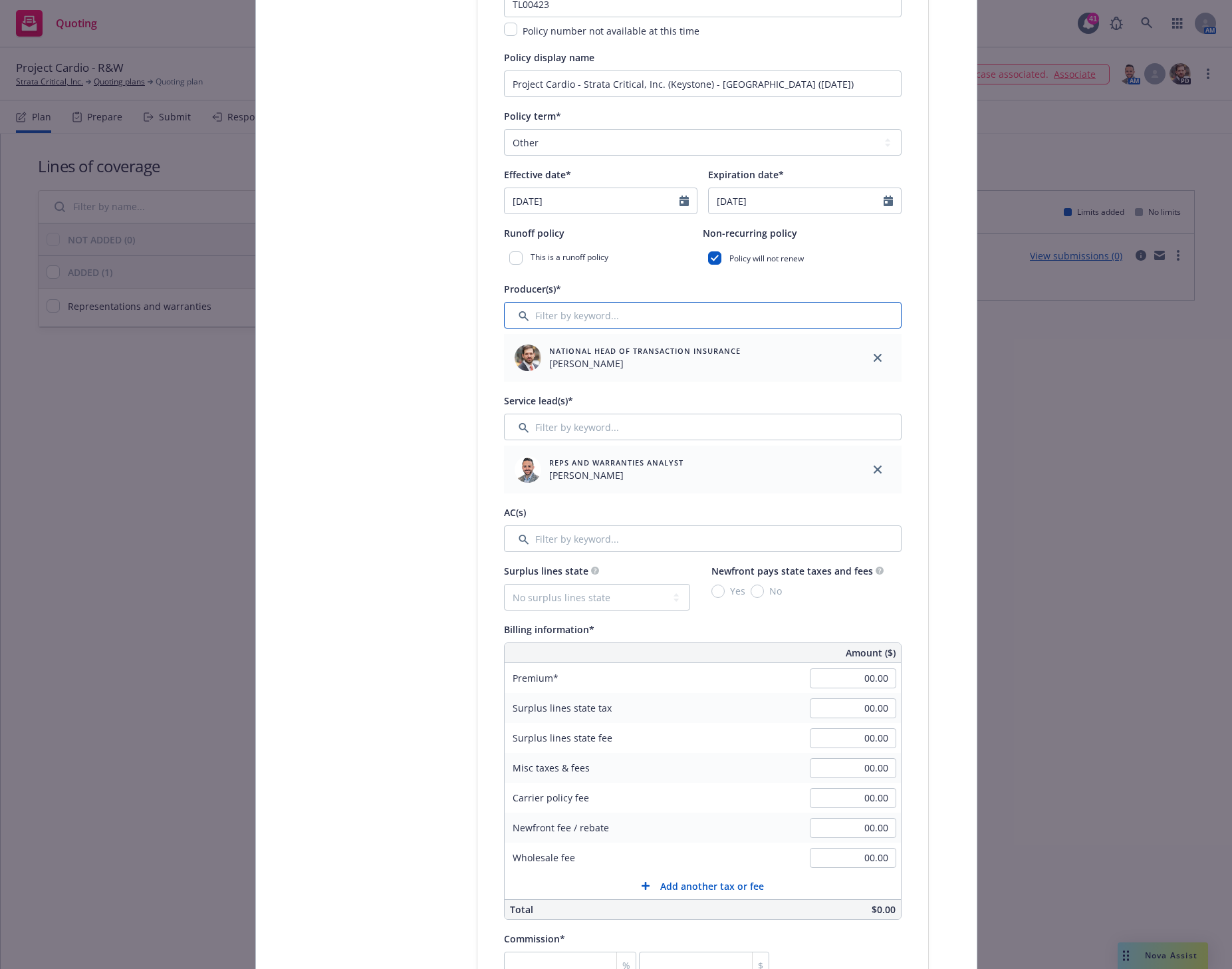
scroll to position [333, 0]
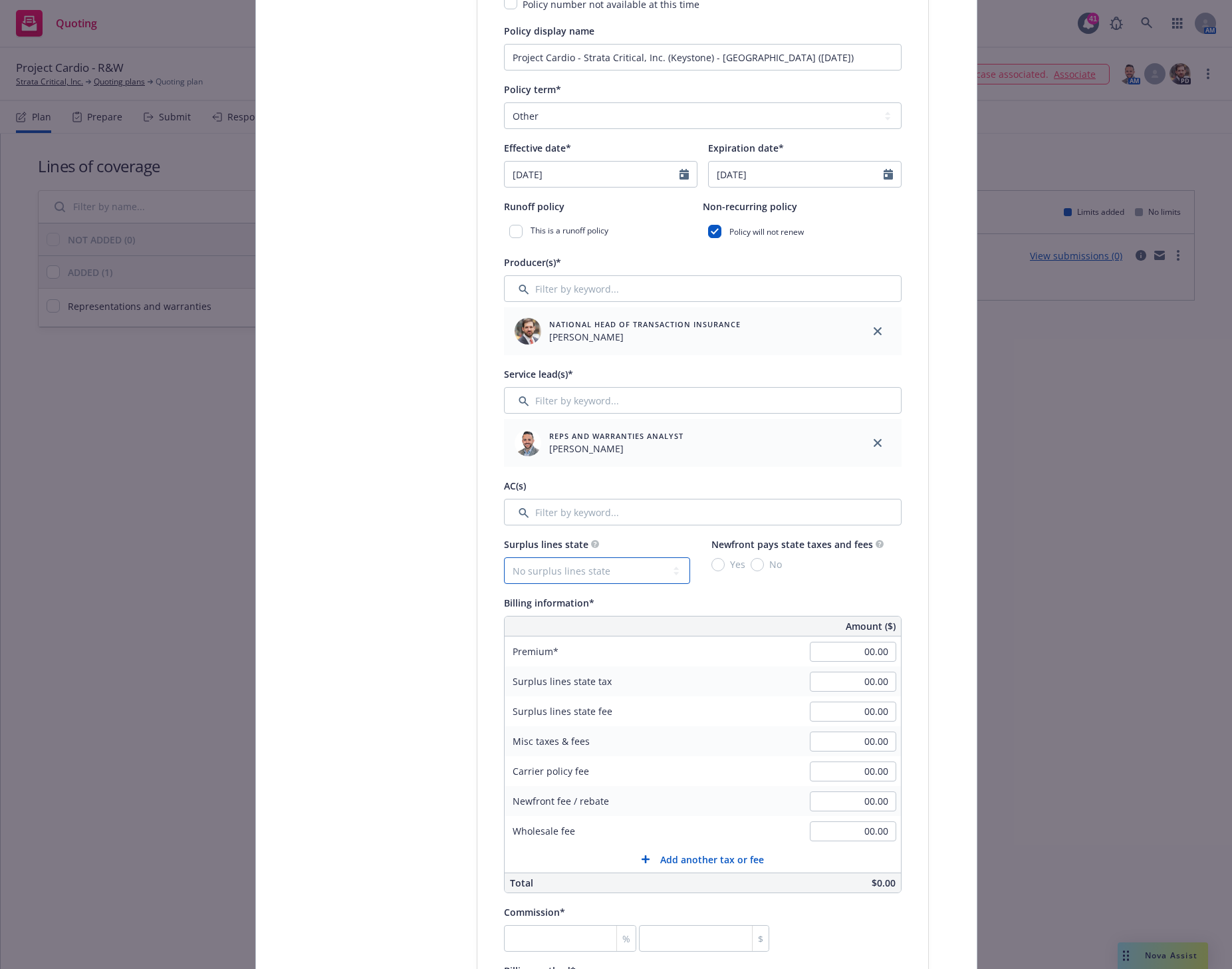
click at [547, 570] on select "No surplus lines state [US_STATE] [US_STATE] [US_STATE] [US_STATE] [US_STATE] […" at bounding box center [596, 570] width 186 height 27
select select "NY"
click at [503, 557] on select "No surplus lines state [US_STATE] [US_STATE] [US_STATE] [US_STATE] [US_STATE] […" at bounding box center [596, 570] width 186 height 27
click at [715, 563] on input "Yes" at bounding box center [718, 564] width 13 height 13
radio input "true"
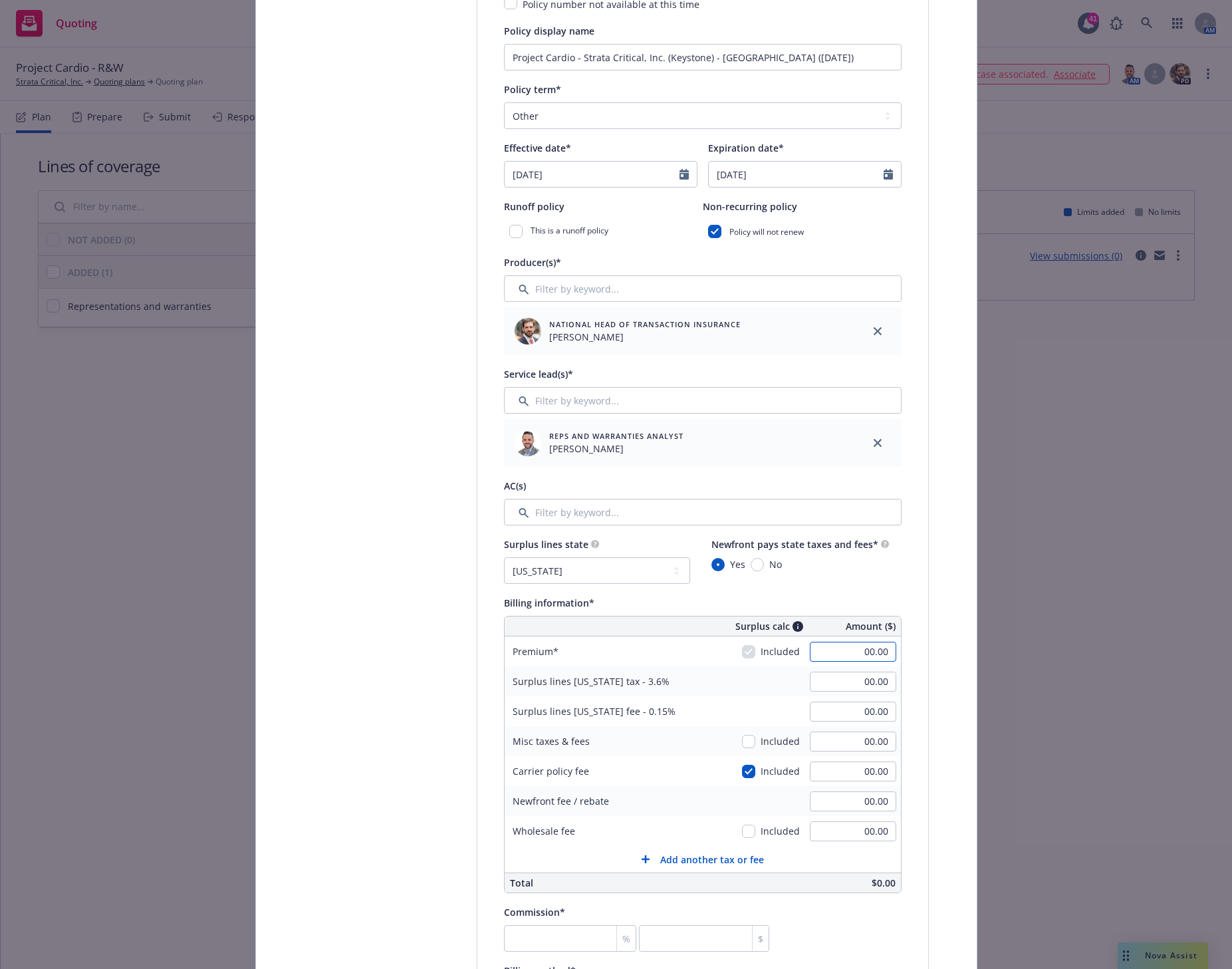
click at [846, 650] on input "00.00" at bounding box center [852, 651] width 86 height 20
paste input "436,25"
click at [866, 651] on input "436,250" at bounding box center [852, 651] width 86 height 20
type input "436,250.00"
type input "15,705.00"
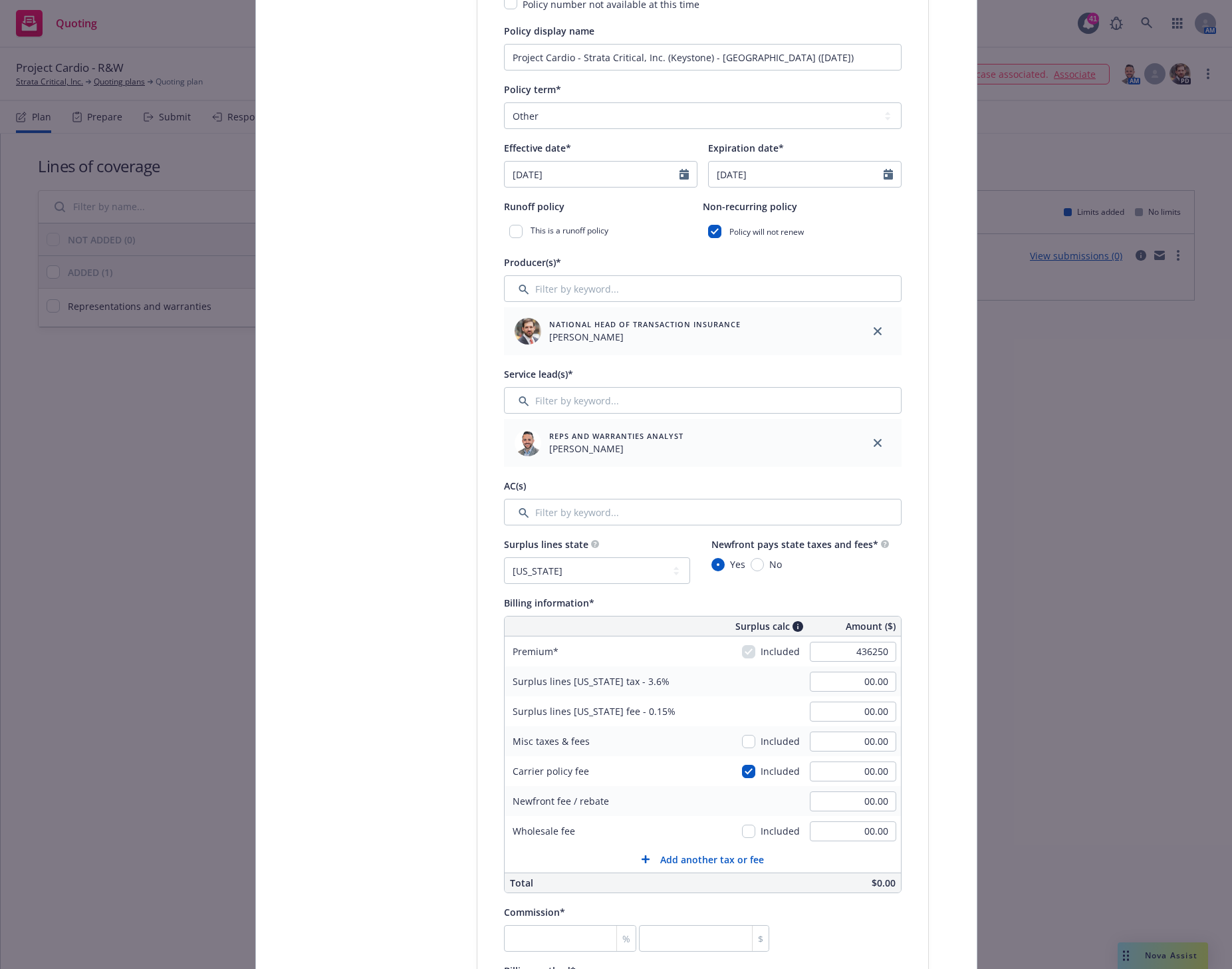
type input "654.38"
click at [928, 661] on div "Select lines of coverage Upload documents 3 Policy details 4 Installment plan A…" at bounding box center [616, 733] width 689 height 1838
click at [841, 769] on input "00.00" at bounding box center [852, 771] width 86 height 20
type input "45000"
type input "17,325.00"
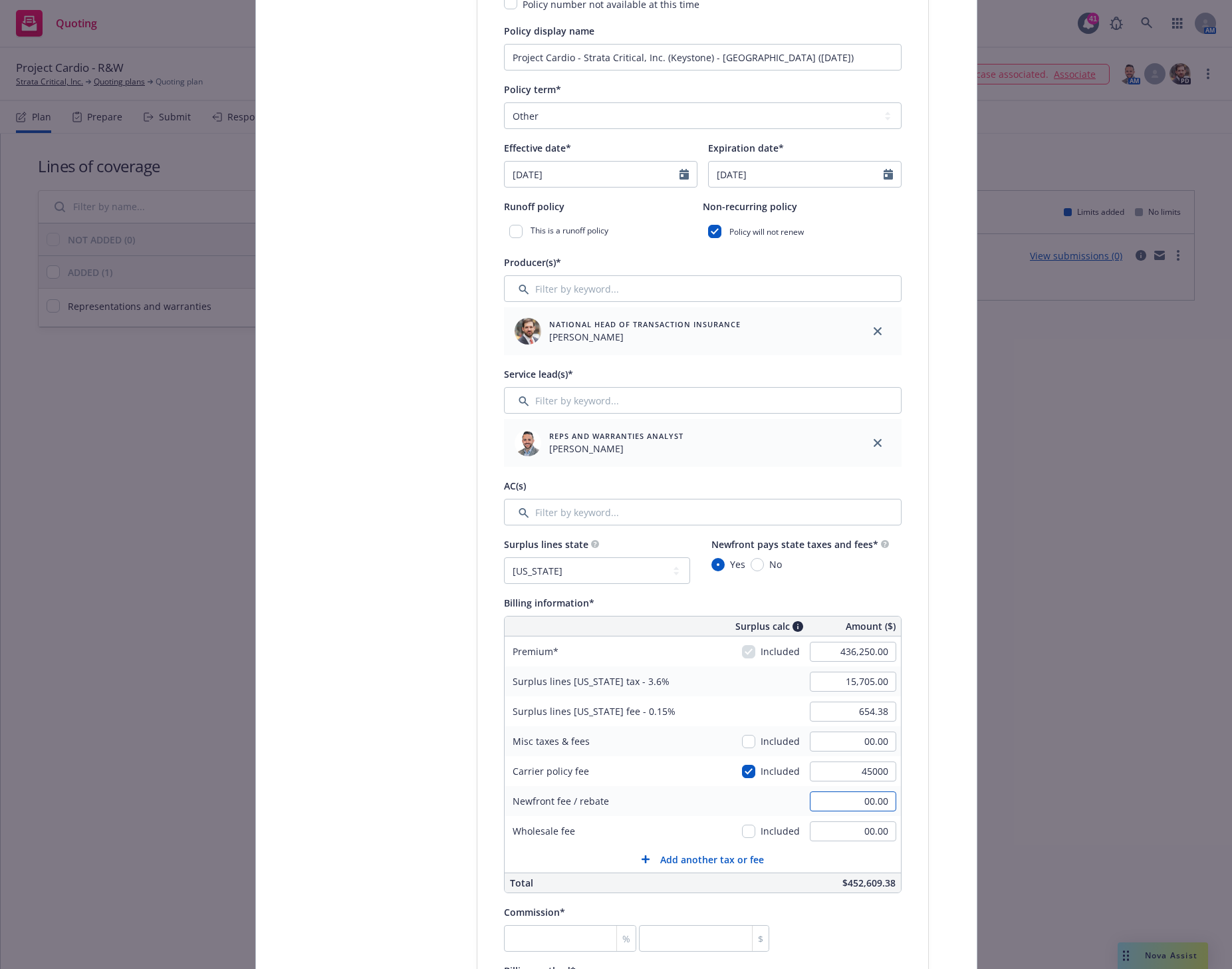
type input "721.88"
type input "45,000.00"
click at [997, 613] on div "Create policy Select lines of coverage Upload documents 3 Policy details 4 Inst…" at bounding box center [616, 484] width 1232 height 969
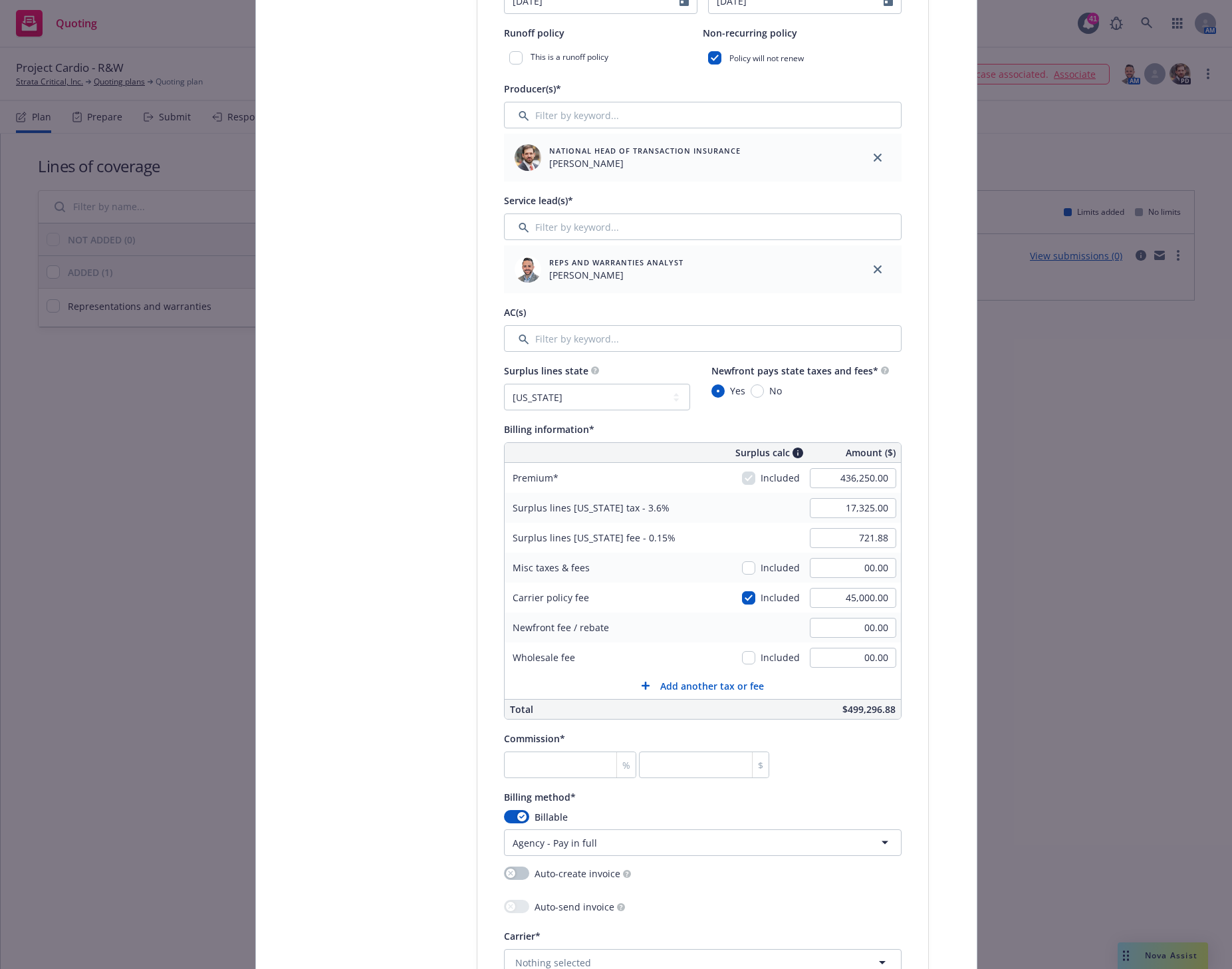
scroll to position [582, 0]
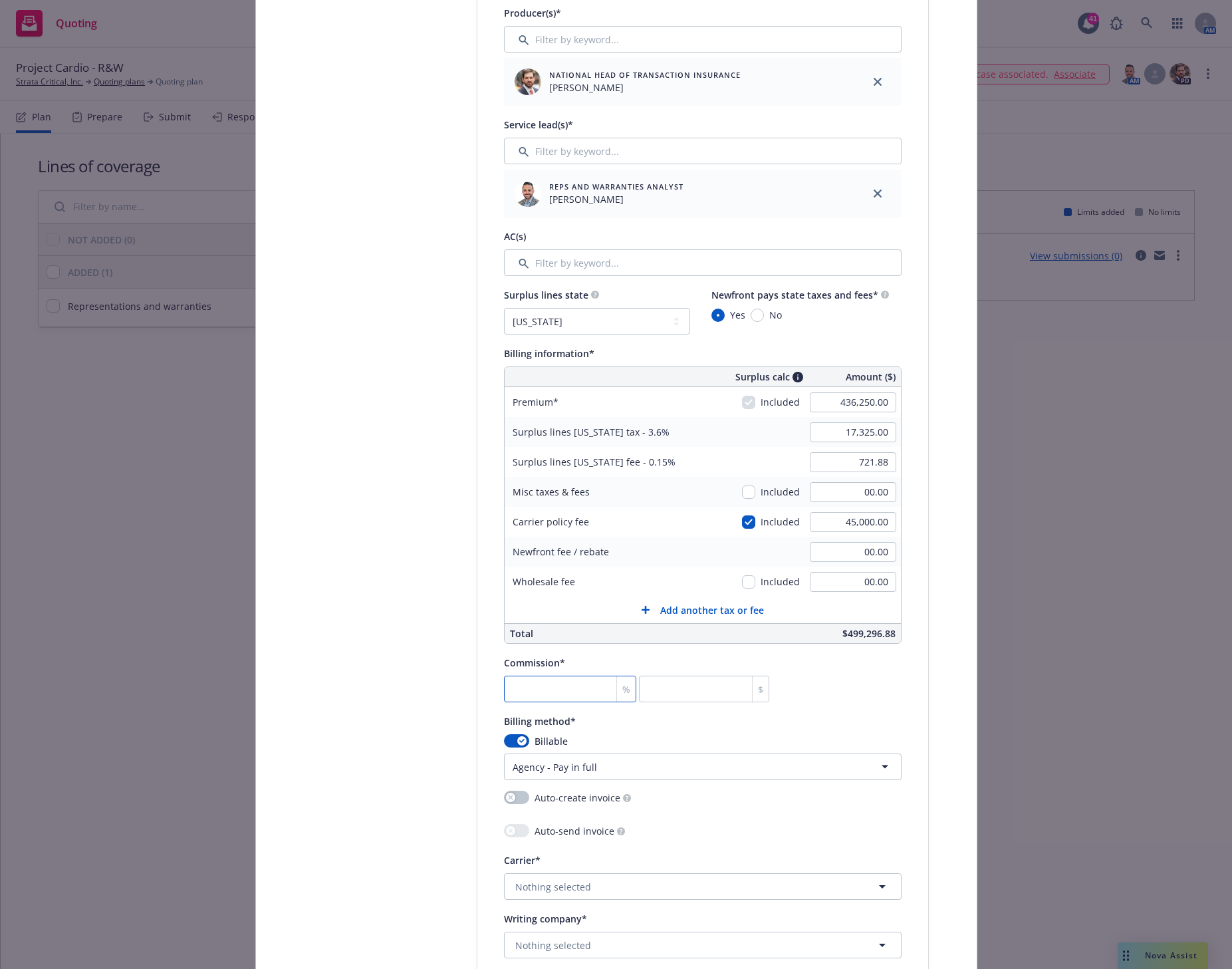
click at [544, 692] on input "number" at bounding box center [570, 689] width 133 height 27
type input "0"
click at [532, 698] on input "number" at bounding box center [570, 689] width 133 height 27
type input "1"
type input "4362.5"
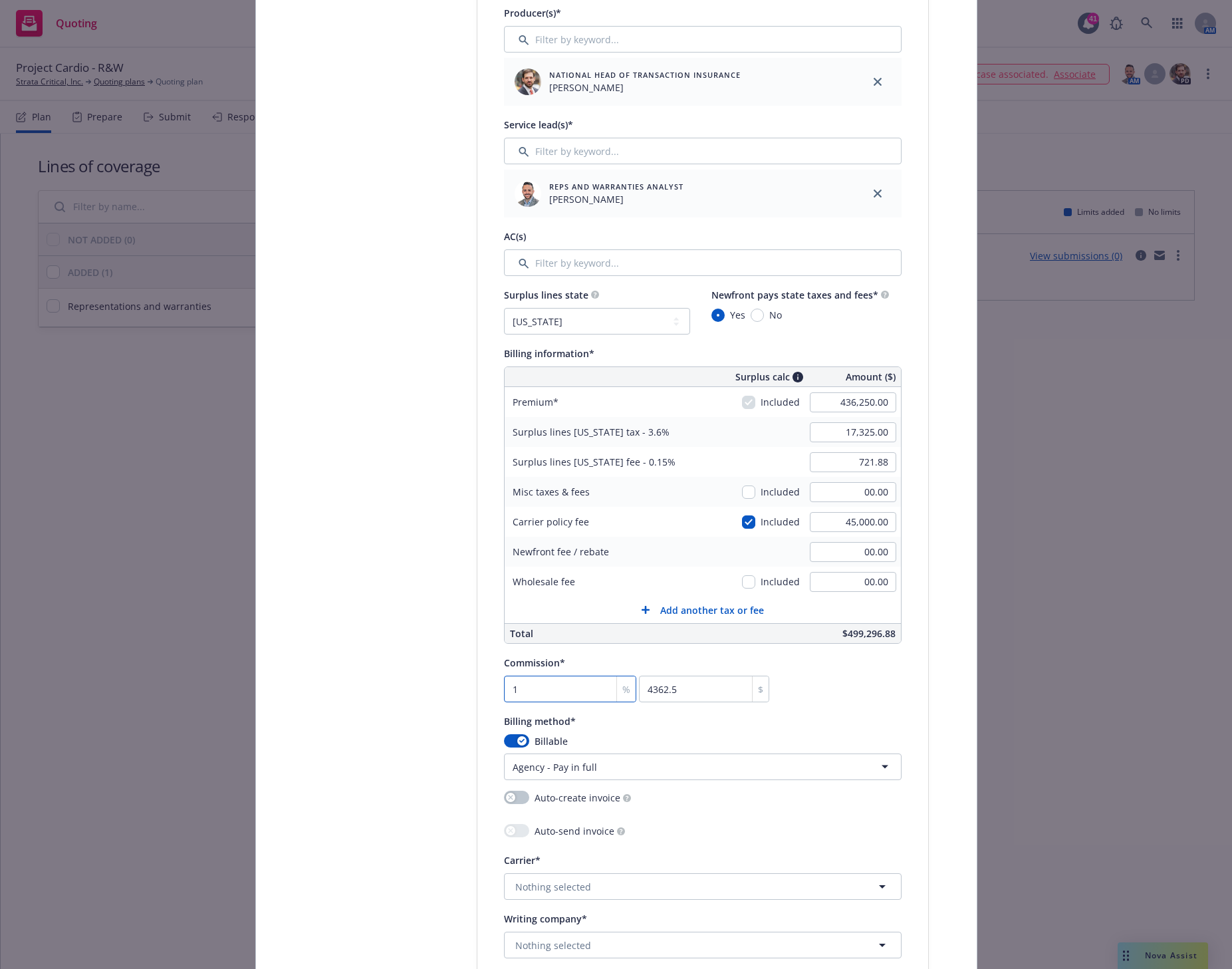
type input "15"
type input "65437.5"
type input "15"
click at [859, 697] on div "Commission* 15 % 65437.5 $" at bounding box center [702, 678] width 398 height 48
click at [861, 556] on input "00.00" at bounding box center [852, 552] width 86 height 20
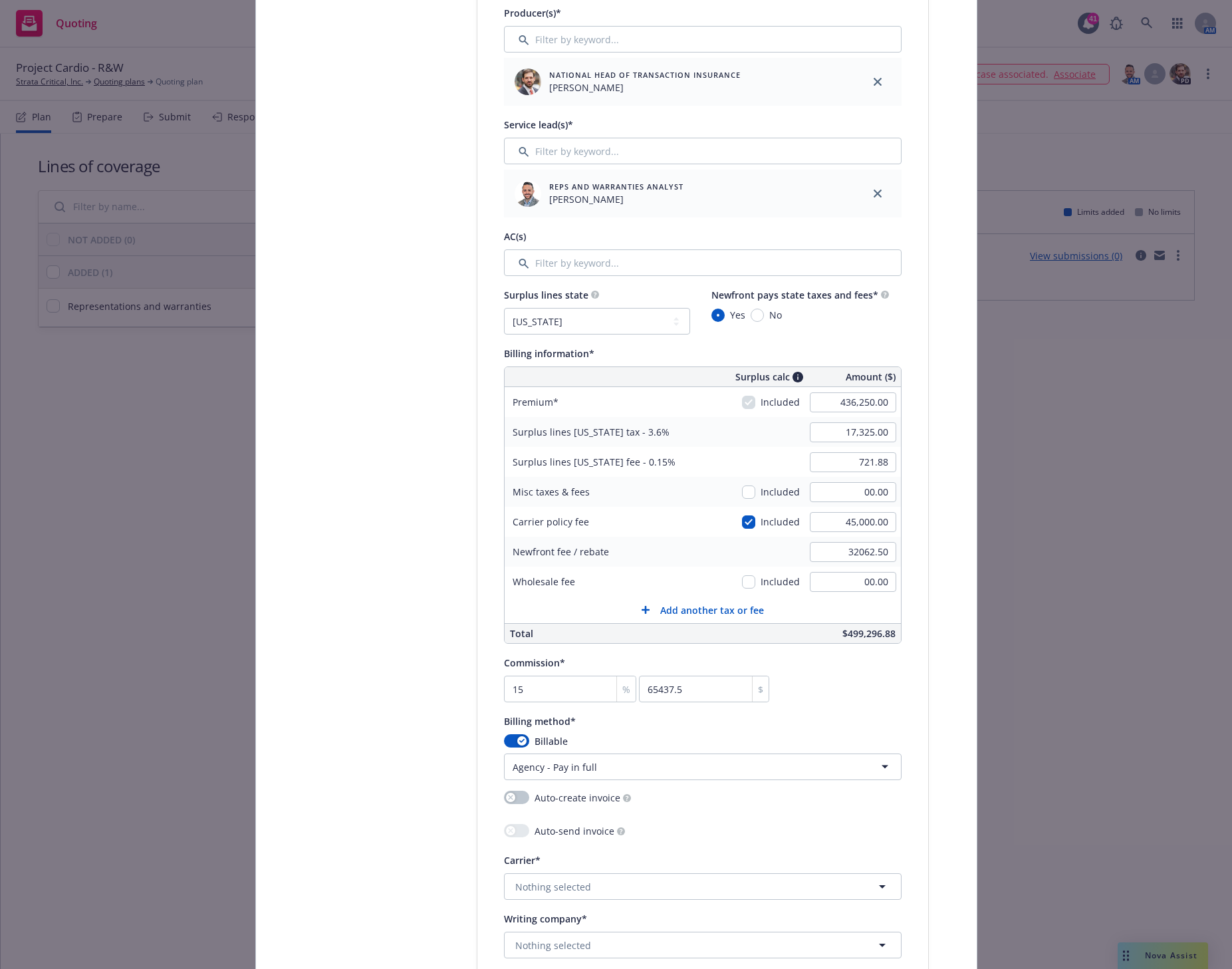
type input "32,062.50"
click at [1036, 705] on div "Create policy Select lines of coverage Upload documents 3 Policy details 4 Inst…" at bounding box center [616, 484] width 1232 height 969
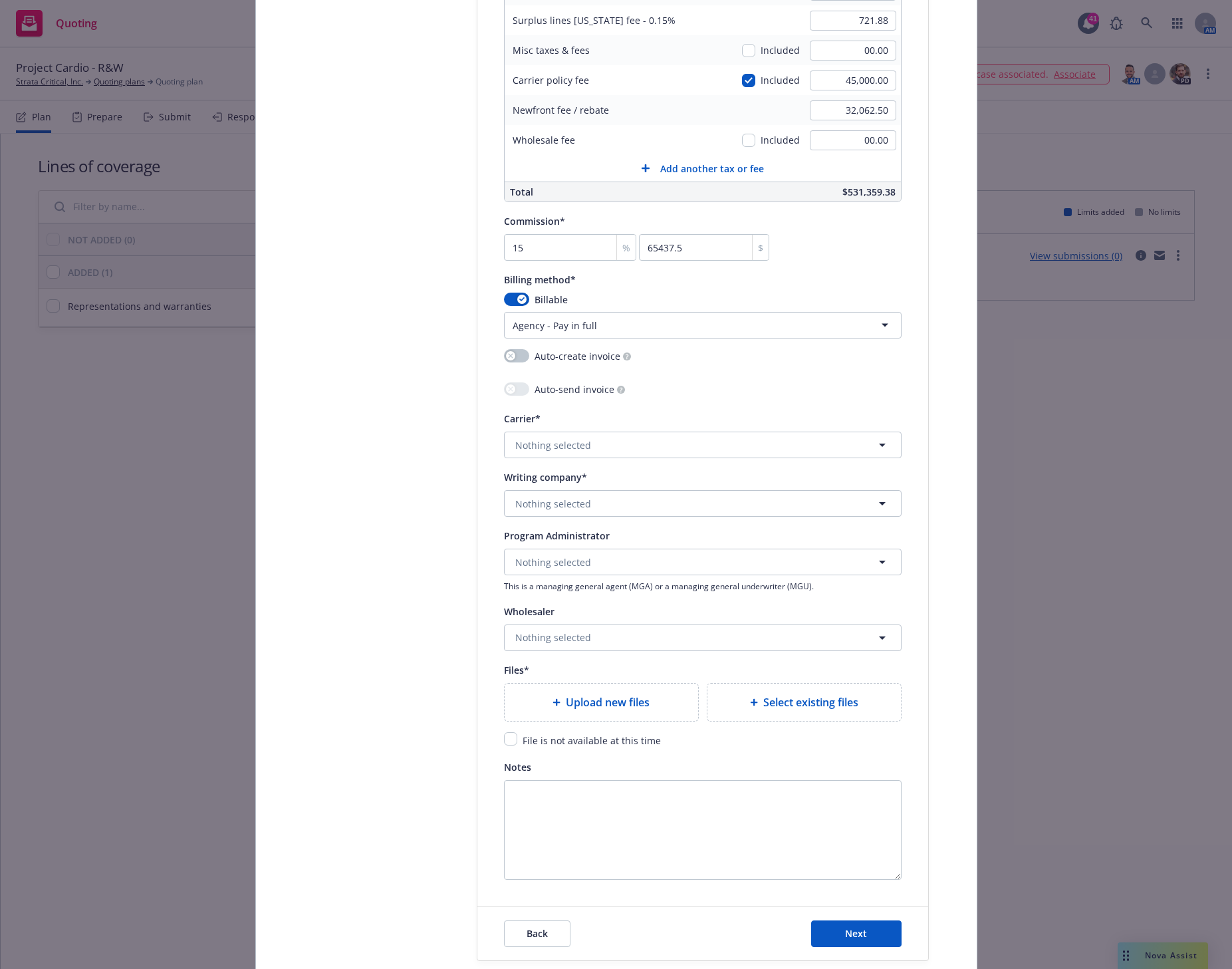
scroll to position [997, 0]
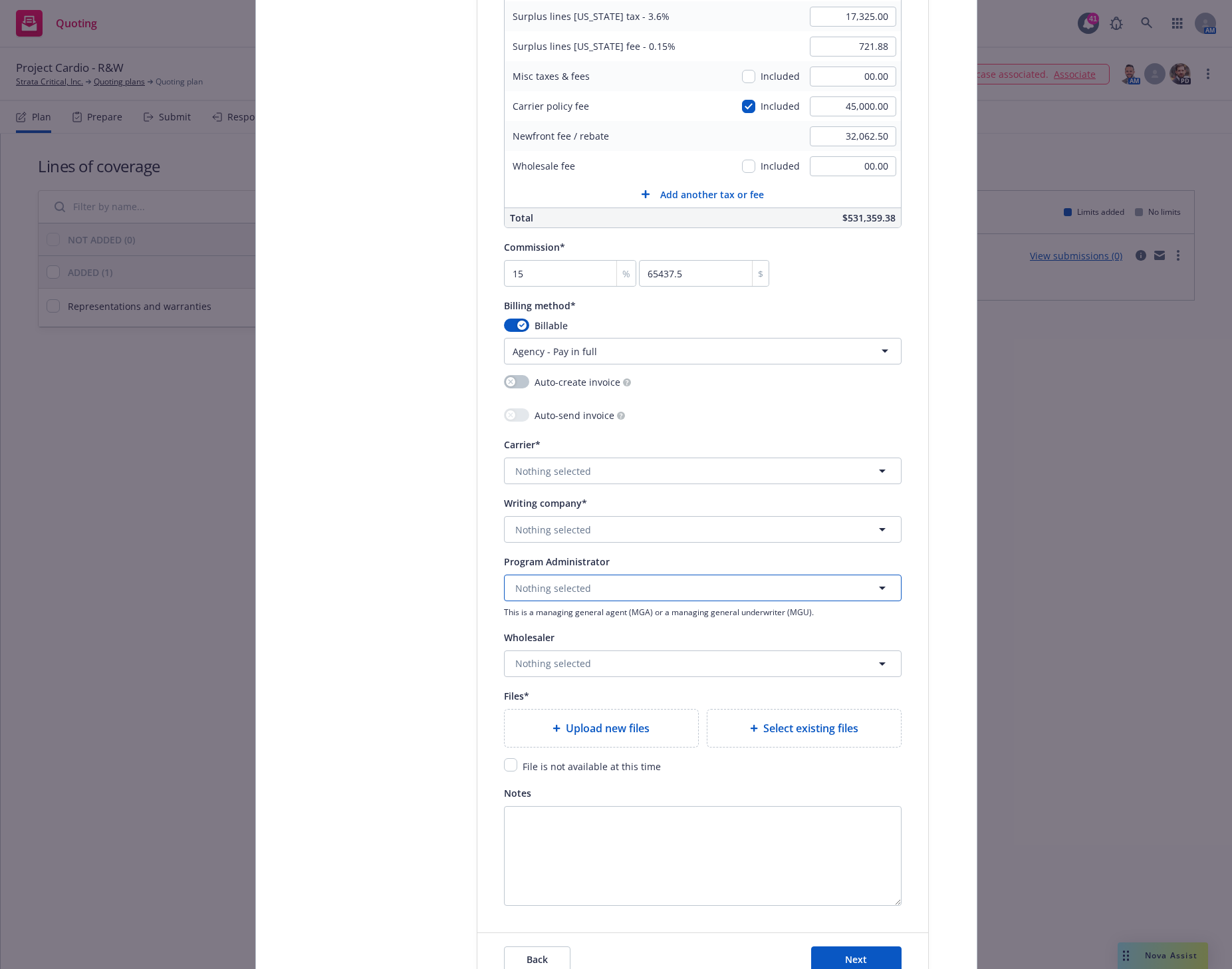
click at [573, 588] on span "Nothing selected" at bounding box center [553, 588] width 76 height 14
type input "sands"
click at [605, 616] on div "Sands Point Risk, LLC (SPR) Program Administrator" at bounding box center [578, 632] width 131 height 33
click at [547, 522] on button "Nothing selected" at bounding box center [702, 530] width 398 height 27
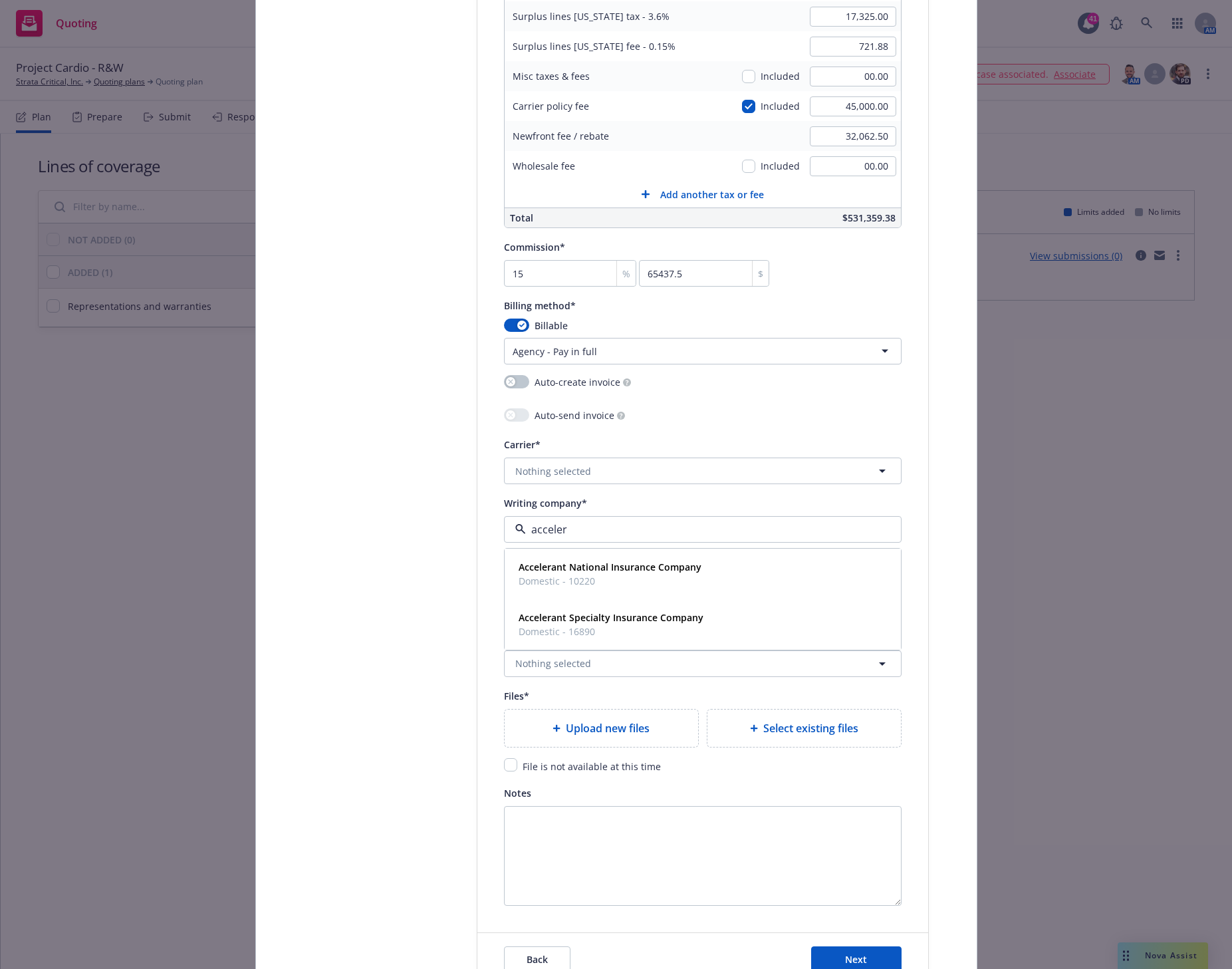
type input "accelera"
click at [583, 622] on strong "Accelerant Specialty Insurance Company" at bounding box center [611, 617] width 185 height 13
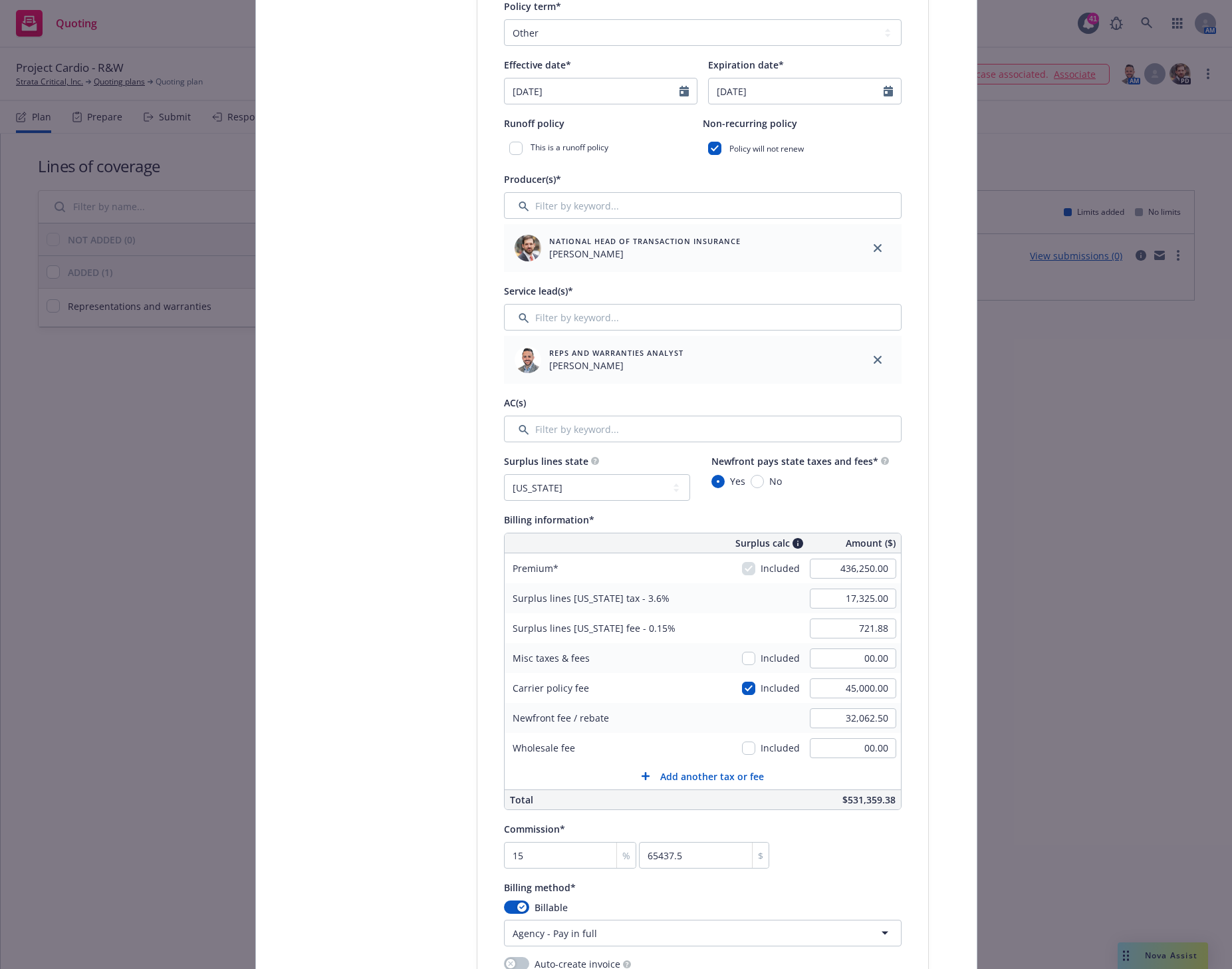
scroll to position [0, 0]
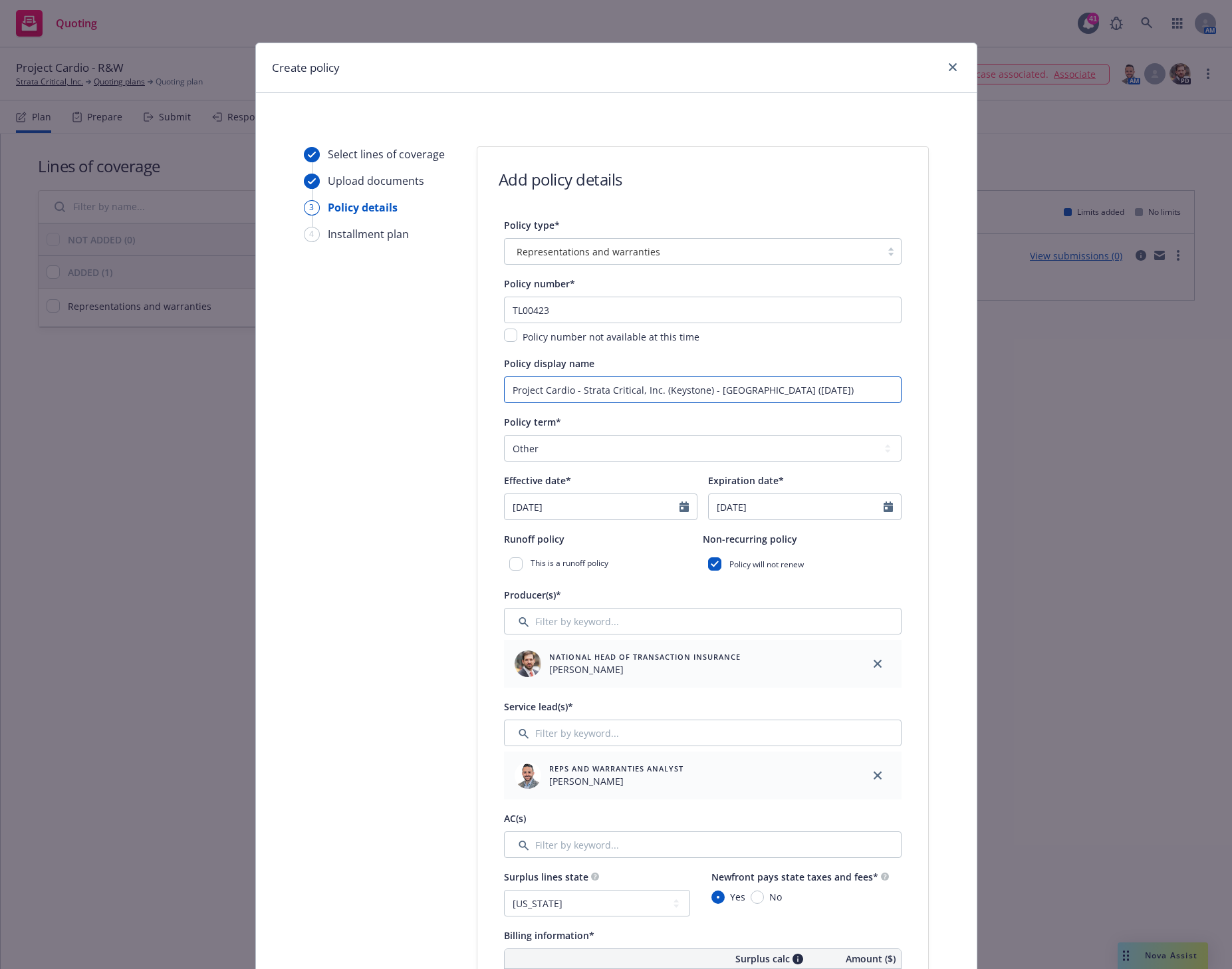
drag, startPoint x: 849, startPoint y: 390, endPoint x: 373, endPoint y: 377, distance: 476.2
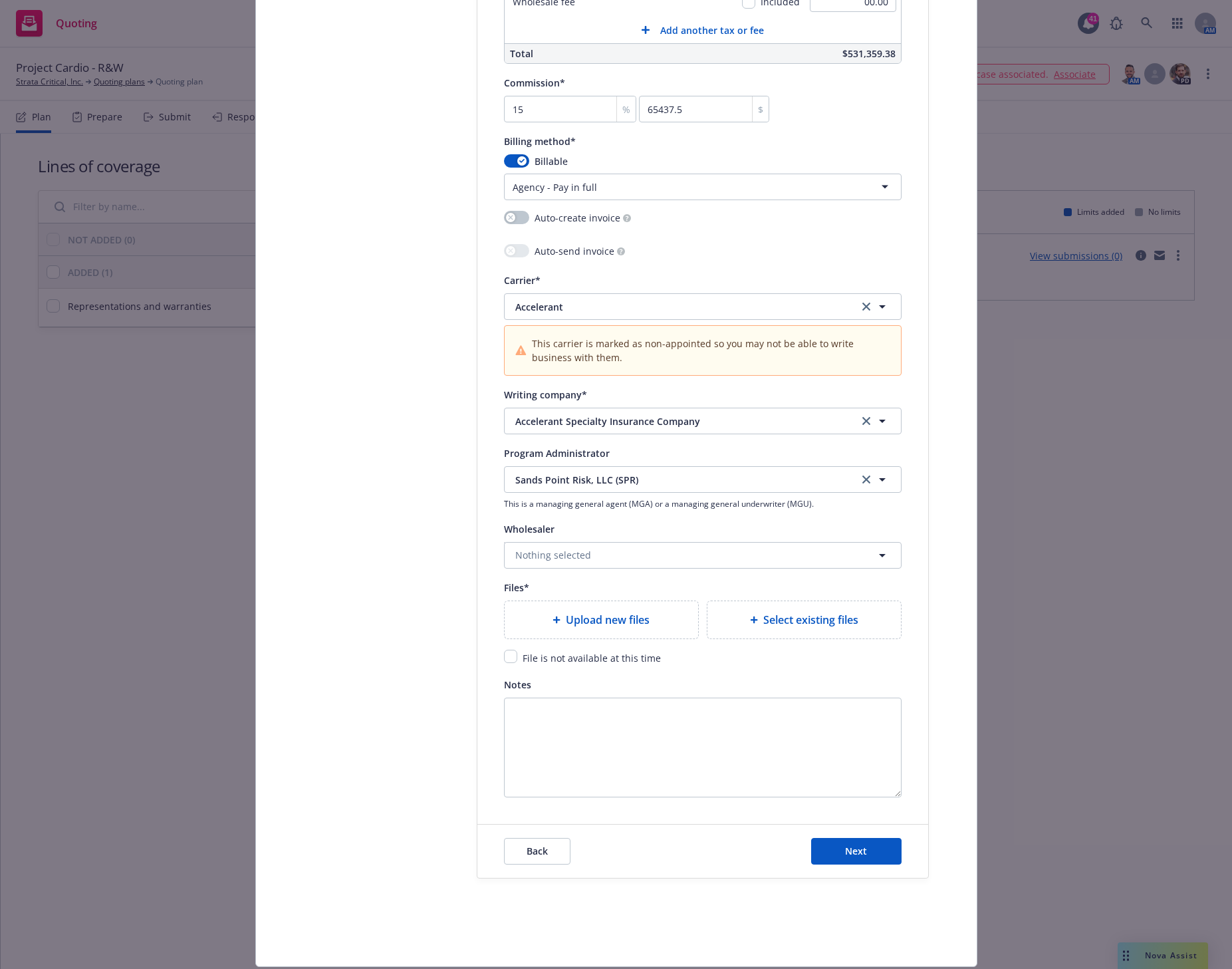
scroll to position [1164, 0]
click at [587, 617] on span "Upload new files" at bounding box center [607, 617] width 84 height 16
drag, startPoint x: 503, startPoint y: 657, endPoint x: 525, endPoint y: 670, distance: 25.6
click at [503, 658] on input "checkbox" at bounding box center [510, 654] width 13 height 13
checkbox input "true"
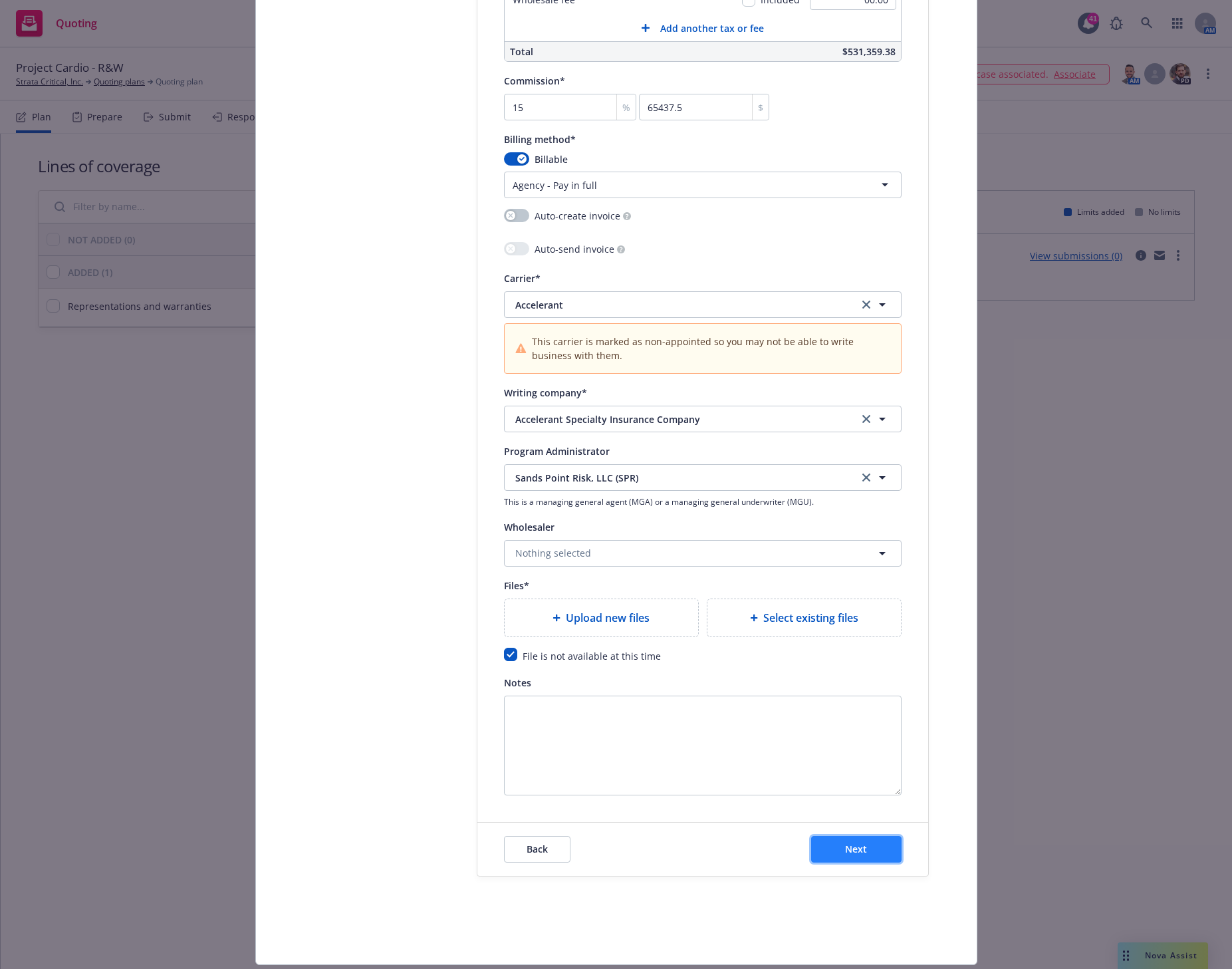
click at [845, 849] on span "Next" at bounding box center [856, 849] width 22 height 13
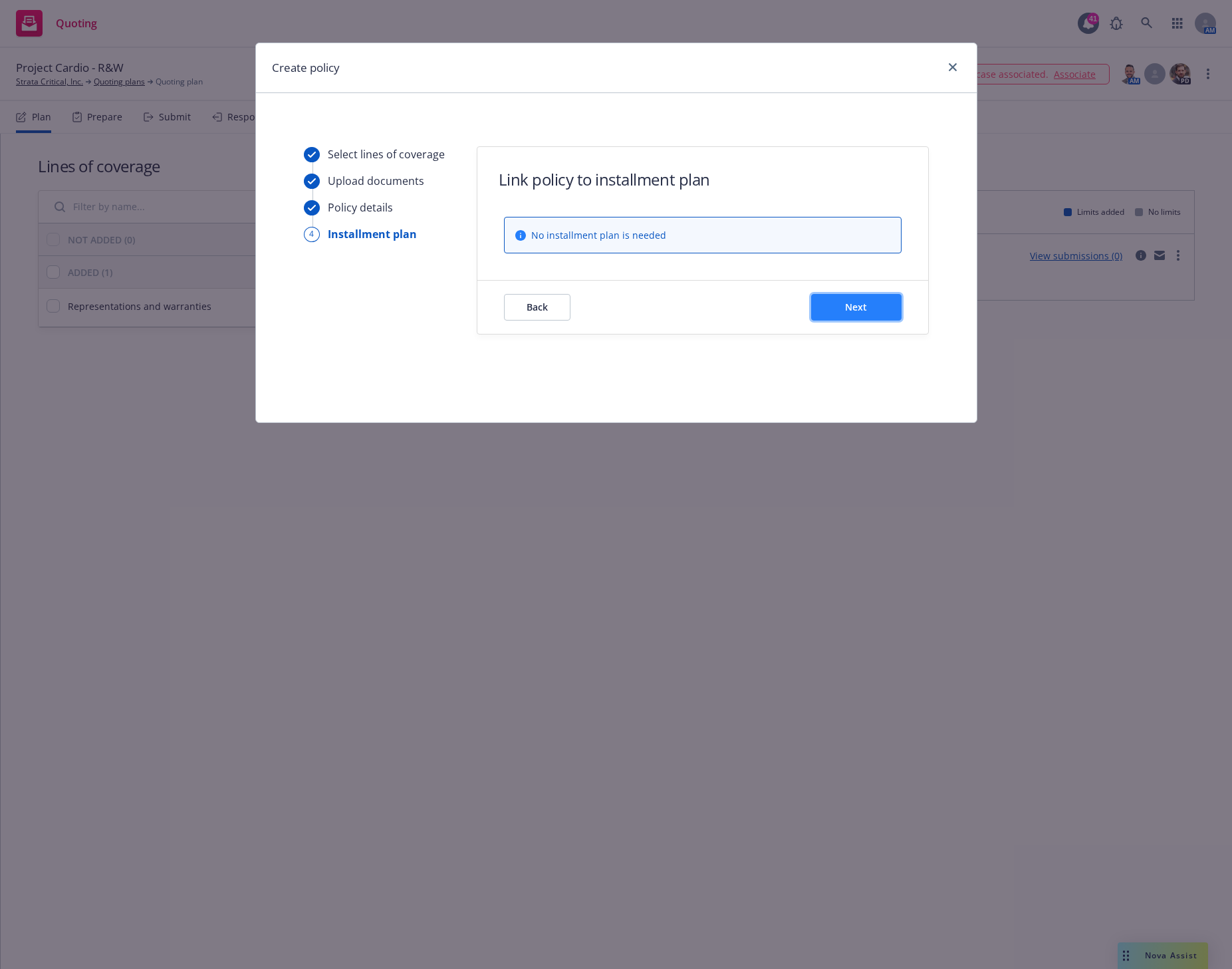
click at [850, 303] on span "Next" at bounding box center [856, 307] width 22 height 13
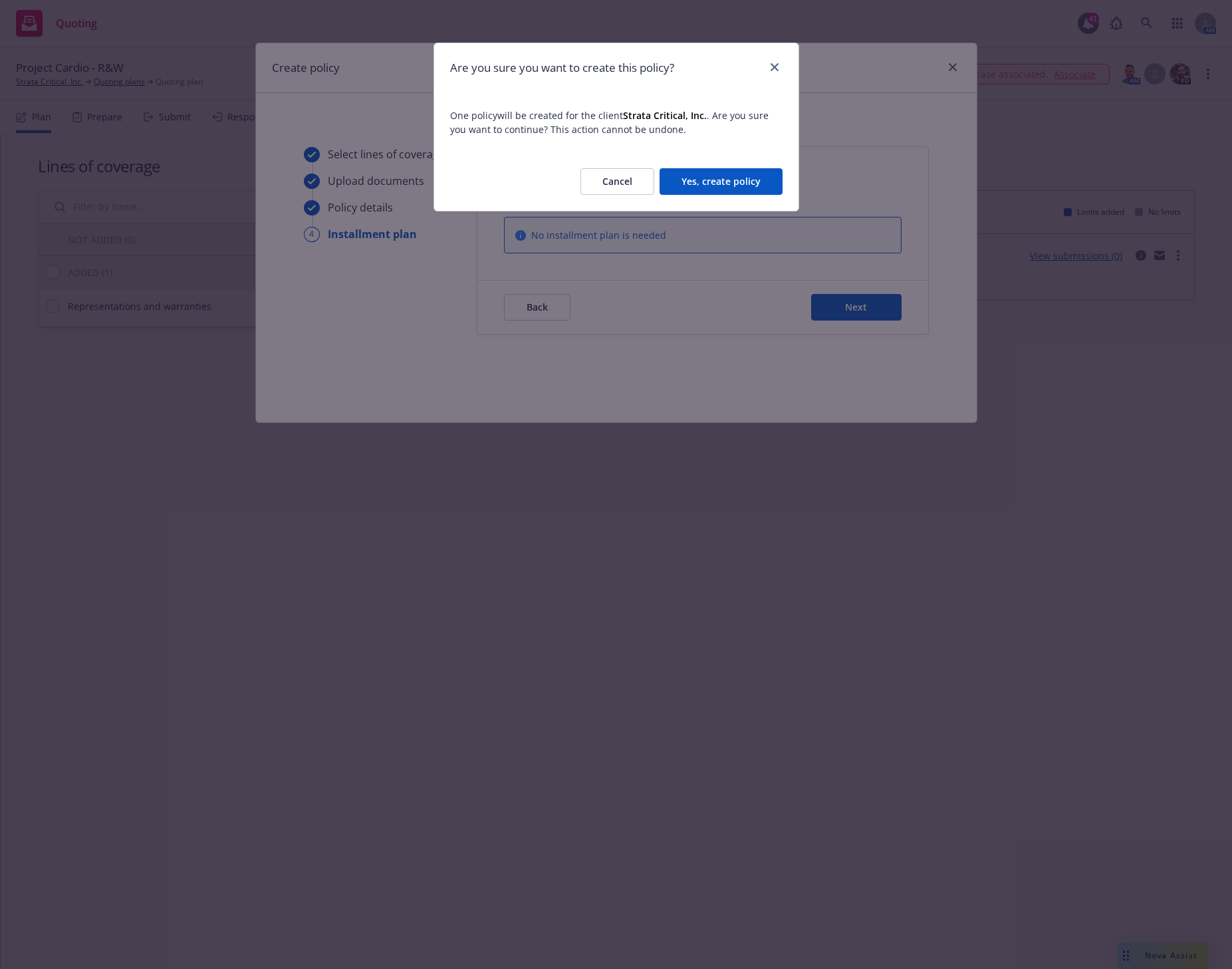
click at [721, 180] on button "Yes, create policy" at bounding box center [721, 181] width 123 height 27
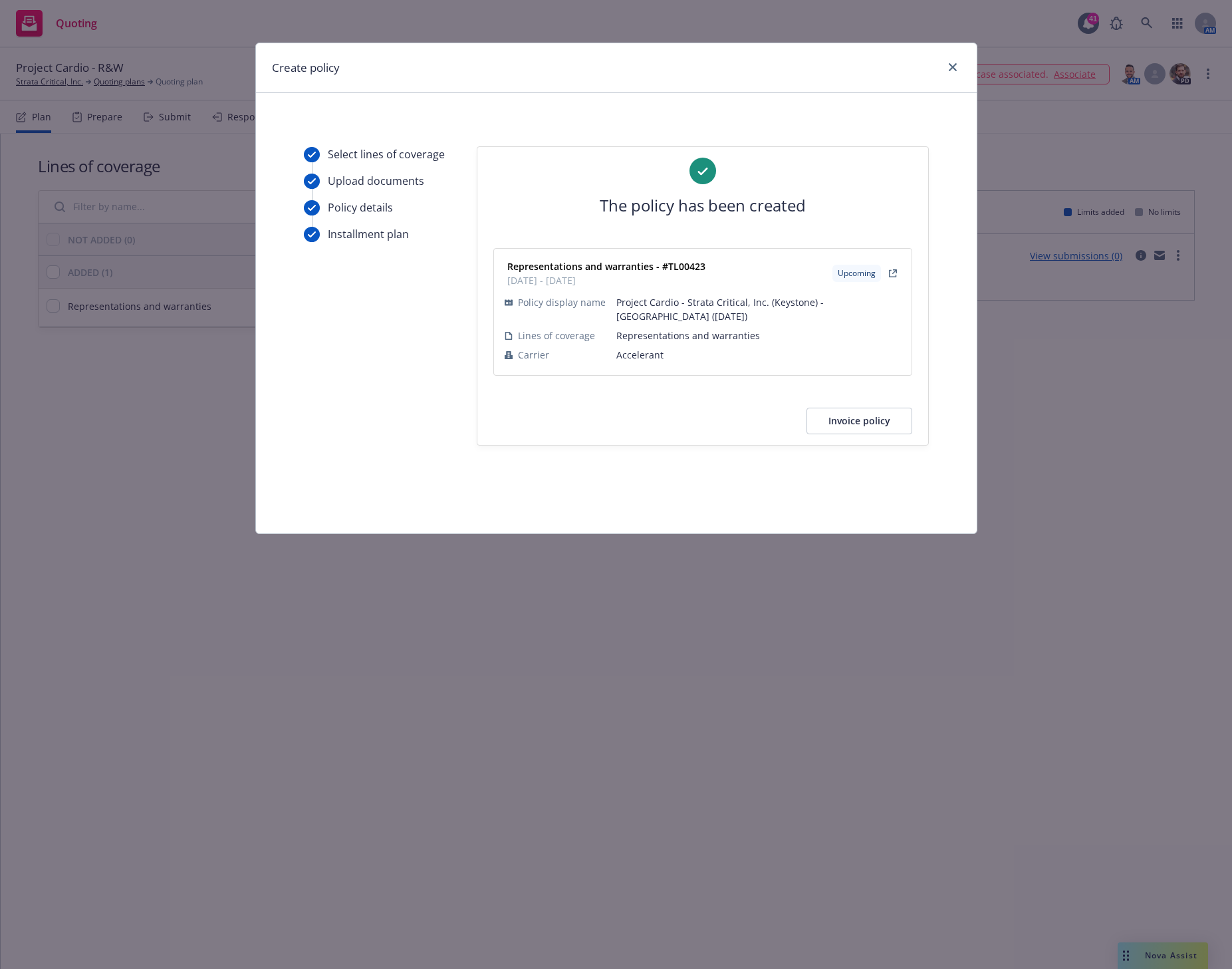
click at [874, 419] on button "Invoice policy" at bounding box center [859, 421] width 106 height 27
